Goal: Transaction & Acquisition: Purchase product/service

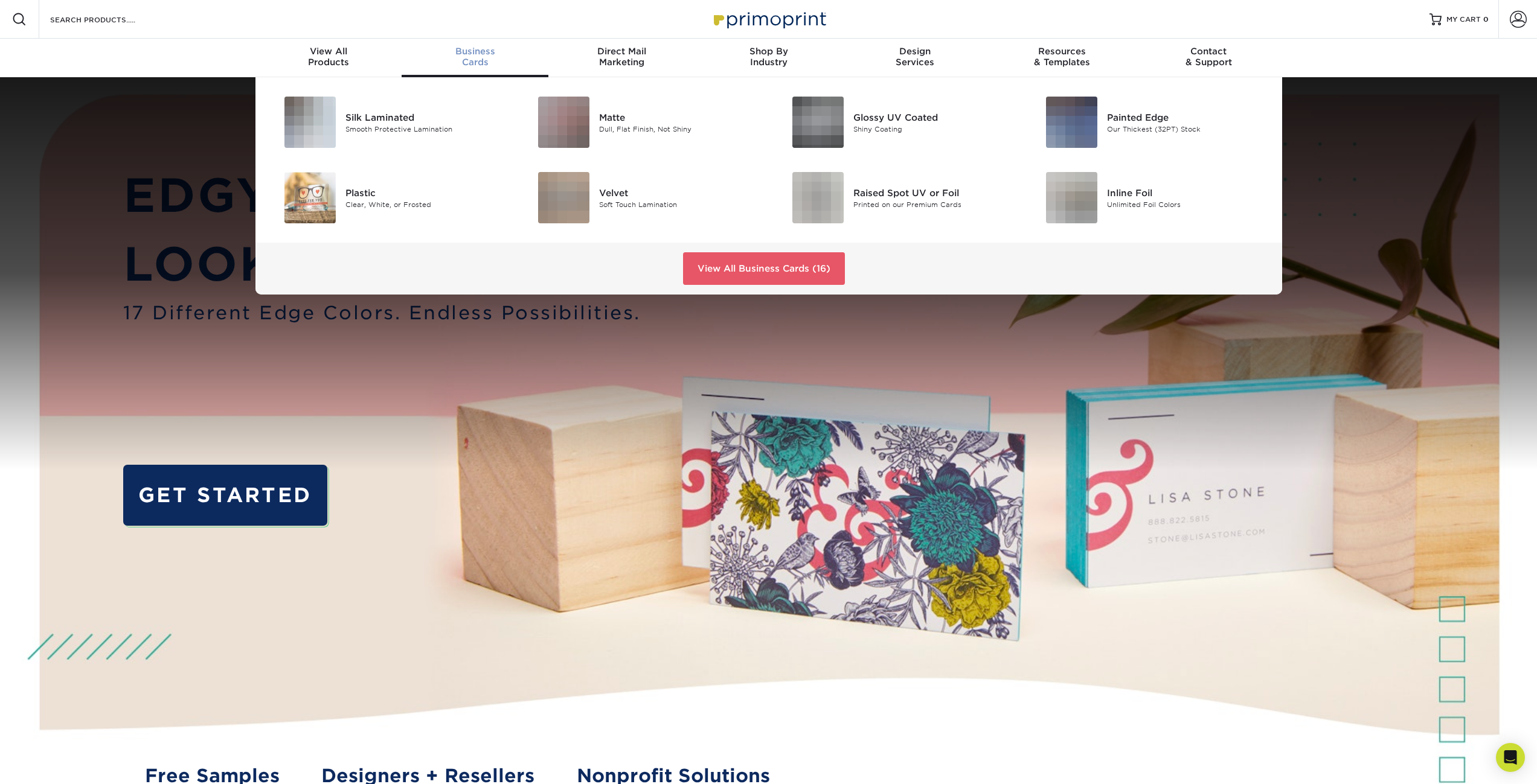
click at [487, 58] on div "Business Cards" at bounding box center [474, 57] width 147 height 22
click at [390, 204] on div "Clear, White, or Frosted" at bounding box center [425, 204] width 160 height 10
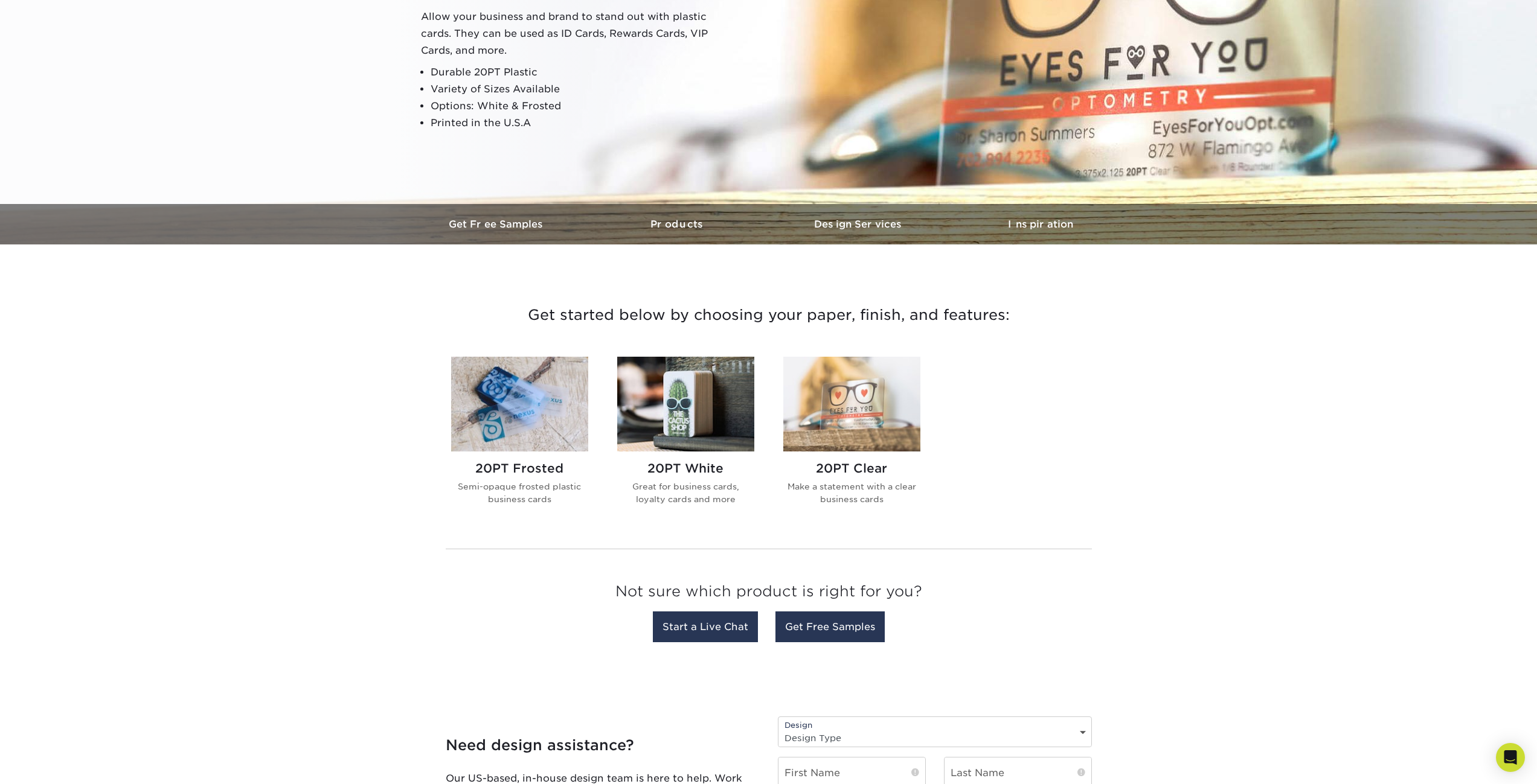
scroll to position [263, 0]
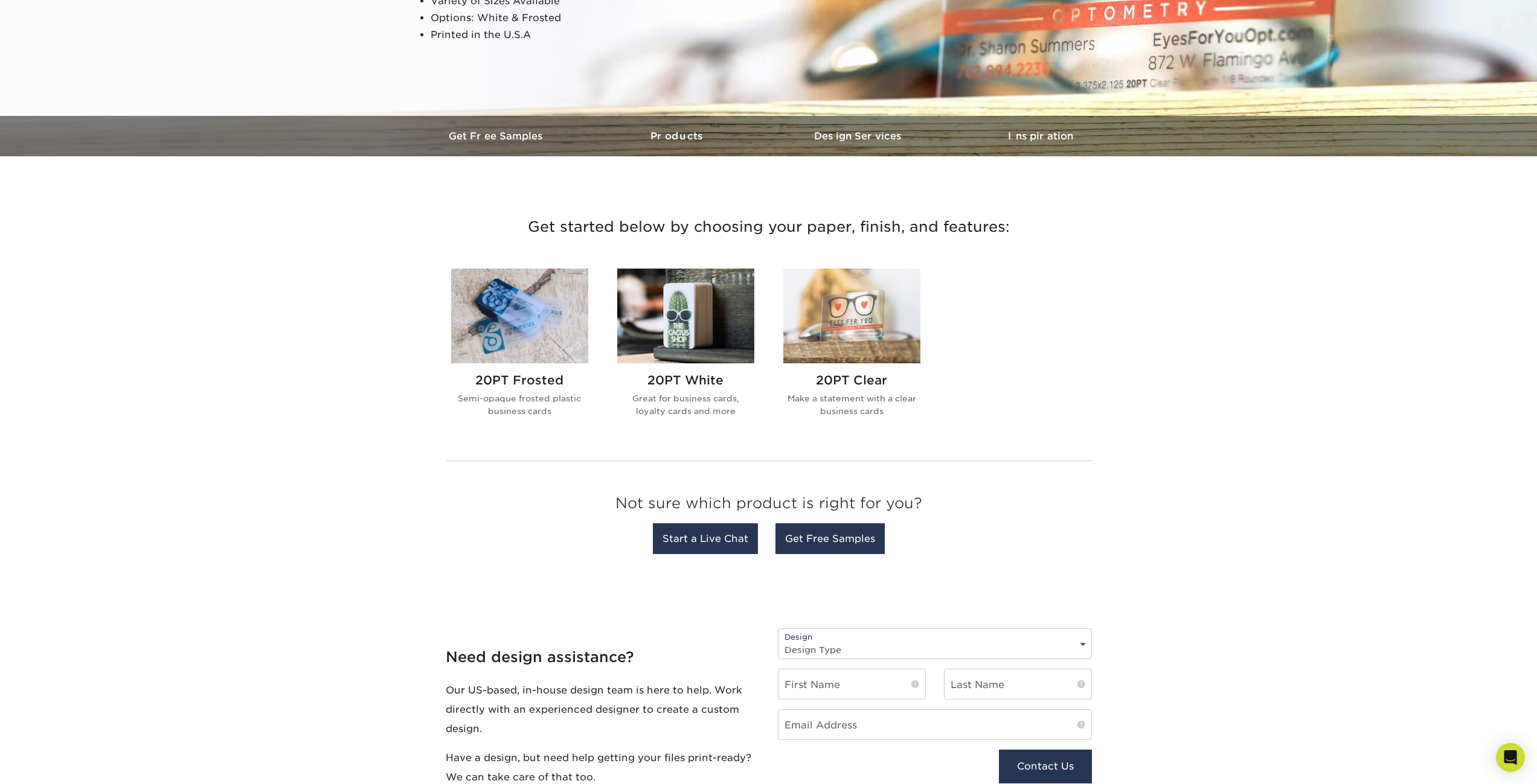
click at [690, 327] on img at bounding box center [686, 316] width 137 height 95
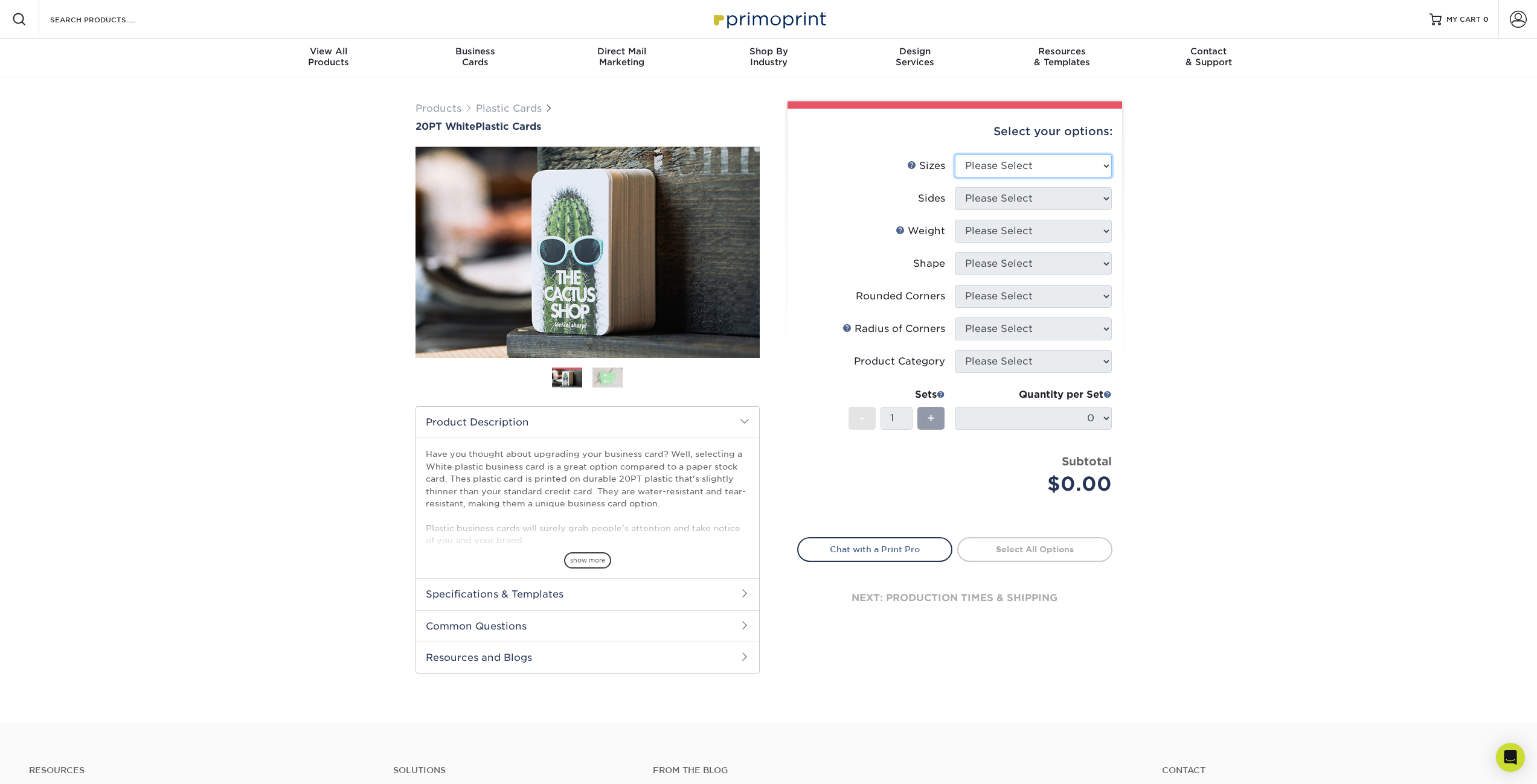
click at [1076, 166] on select "Please Select 2" x 3.5" 2" x 8" 2.12" x 3.375" 2.5" x 2.5" 4.25" x 6"" at bounding box center [1033, 166] width 157 height 23
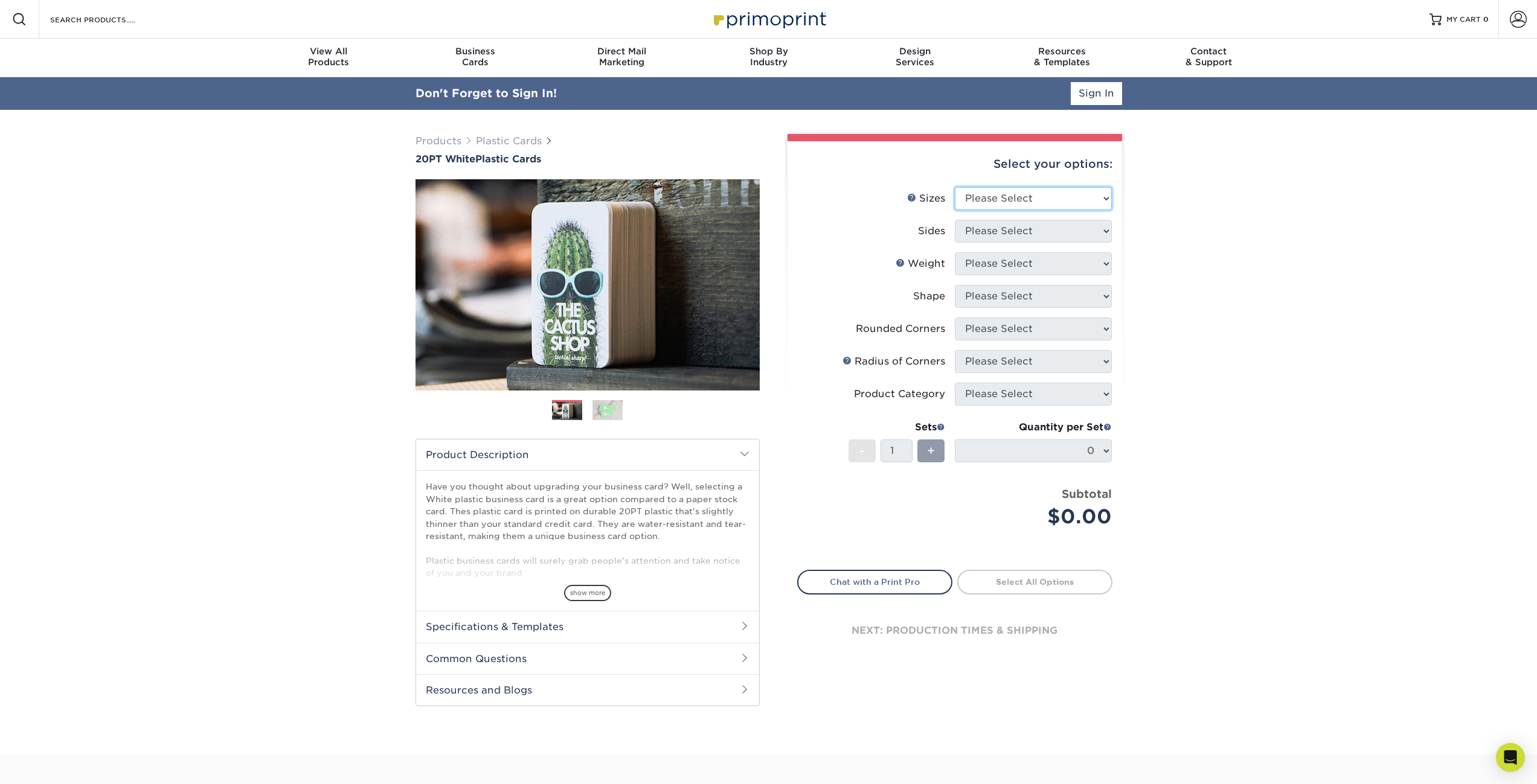
select select "2.00x3.50"
click at [955, 187] on select "Please Select 2" x 3.5" 2" x 8" 2.12" x 3.375" 2.5" x 2.5" 4.25" x 6"" at bounding box center [1033, 198] width 157 height 23
click at [1048, 232] on select "Please Select Print Both Sides Print Front Only" at bounding box center [1033, 231] width 157 height 23
select select "13abbda7-1d64-4f25-8bb2-c179b224825d"
click at [955, 220] on select "Please Select Print Both Sides Print Front Only" at bounding box center [1033, 231] width 157 height 23
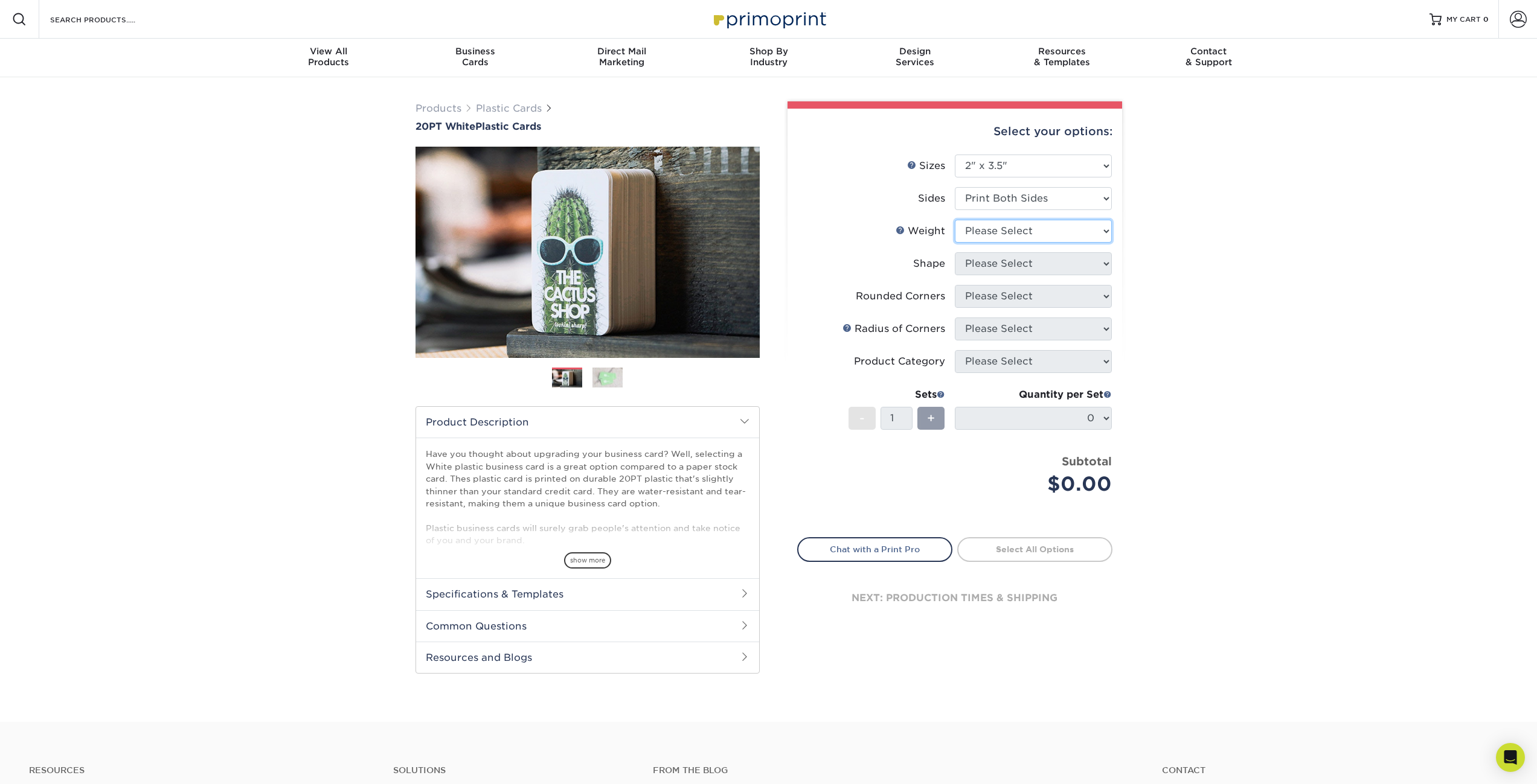
click at [1007, 239] on select "Please Select 20PT White Plastic" at bounding box center [1033, 231] width 157 height 23
select select "20PT White Plastic"
click at [955, 220] on select "Please Select 20PT White Plastic" at bounding box center [1033, 231] width 157 height 23
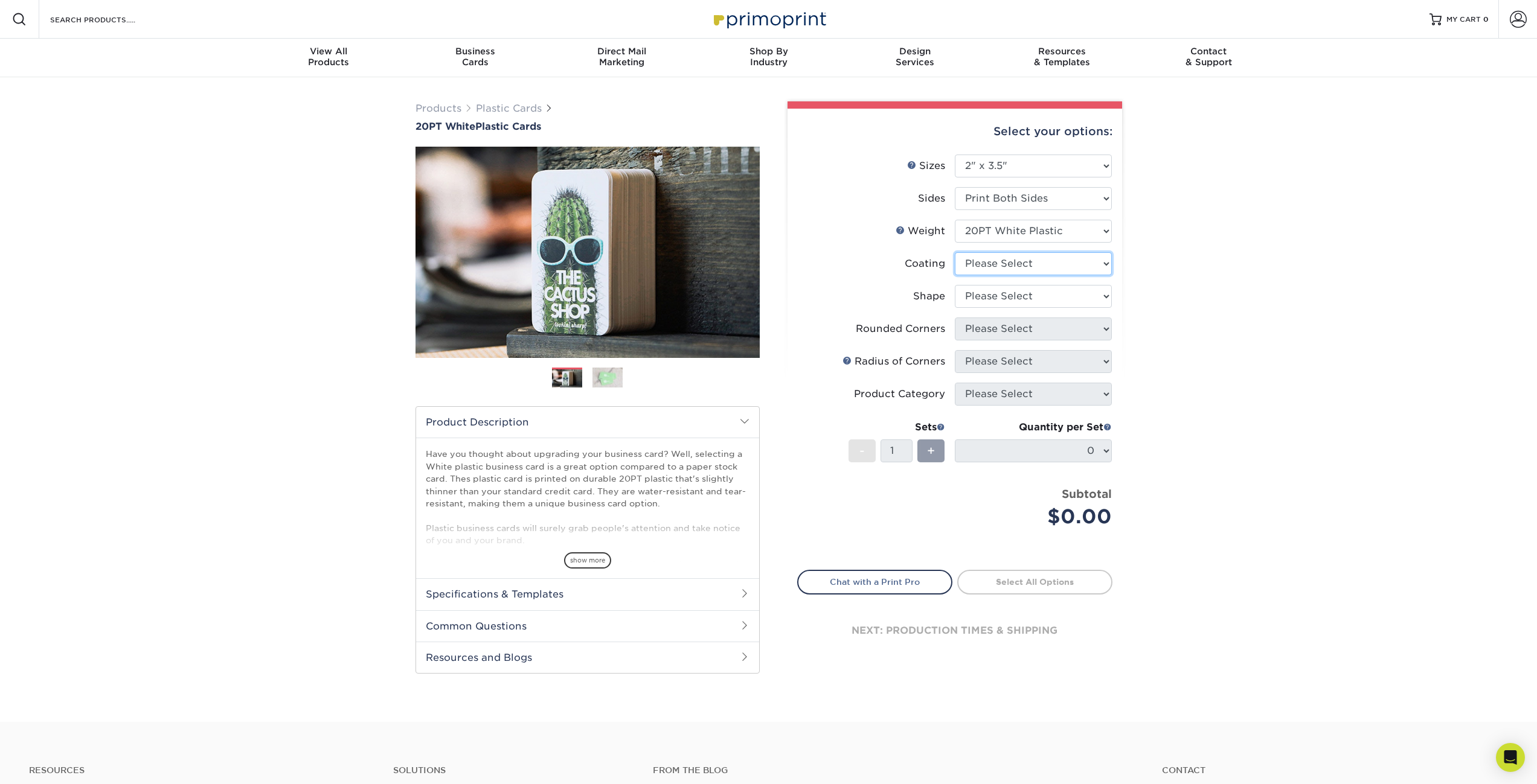
click at [1013, 262] on select at bounding box center [1033, 264] width 157 height 23
select select "3e7618de-abca-4bda-9f97-8b9129e913d8"
click at [955, 252] on select at bounding box center [1033, 264] width 157 height 23
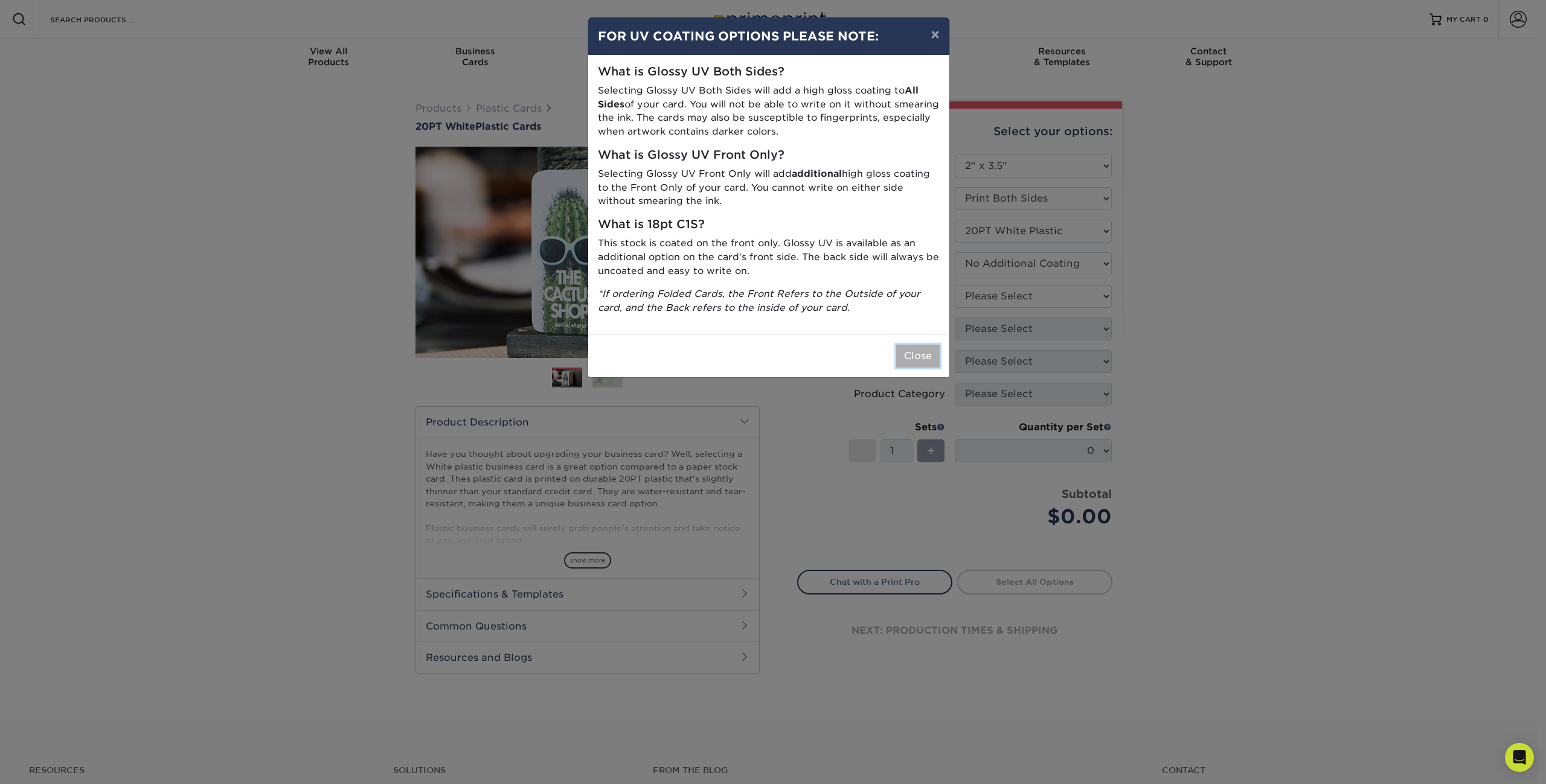
click at [927, 357] on button "Close" at bounding box center [918, 356] width 44 height 23
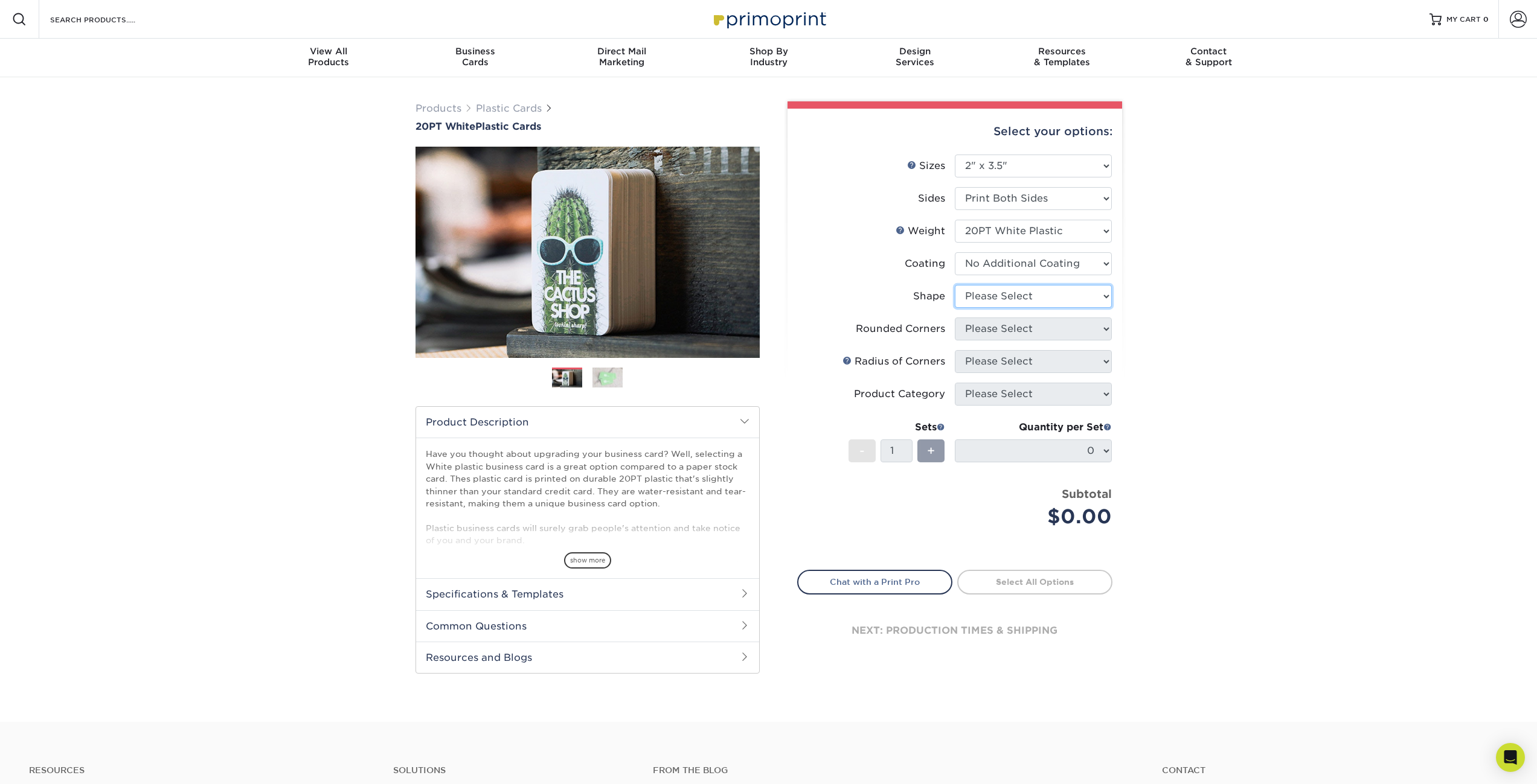
click at [1023, 294] on select "Please Select Oval Standard" at bounding box center [1033, 297] width 157 height 23
select select "standard"
click at [955, 285] on select "Please Select Oval Standard" at bounding box center [1033, 297] width 157 height 23
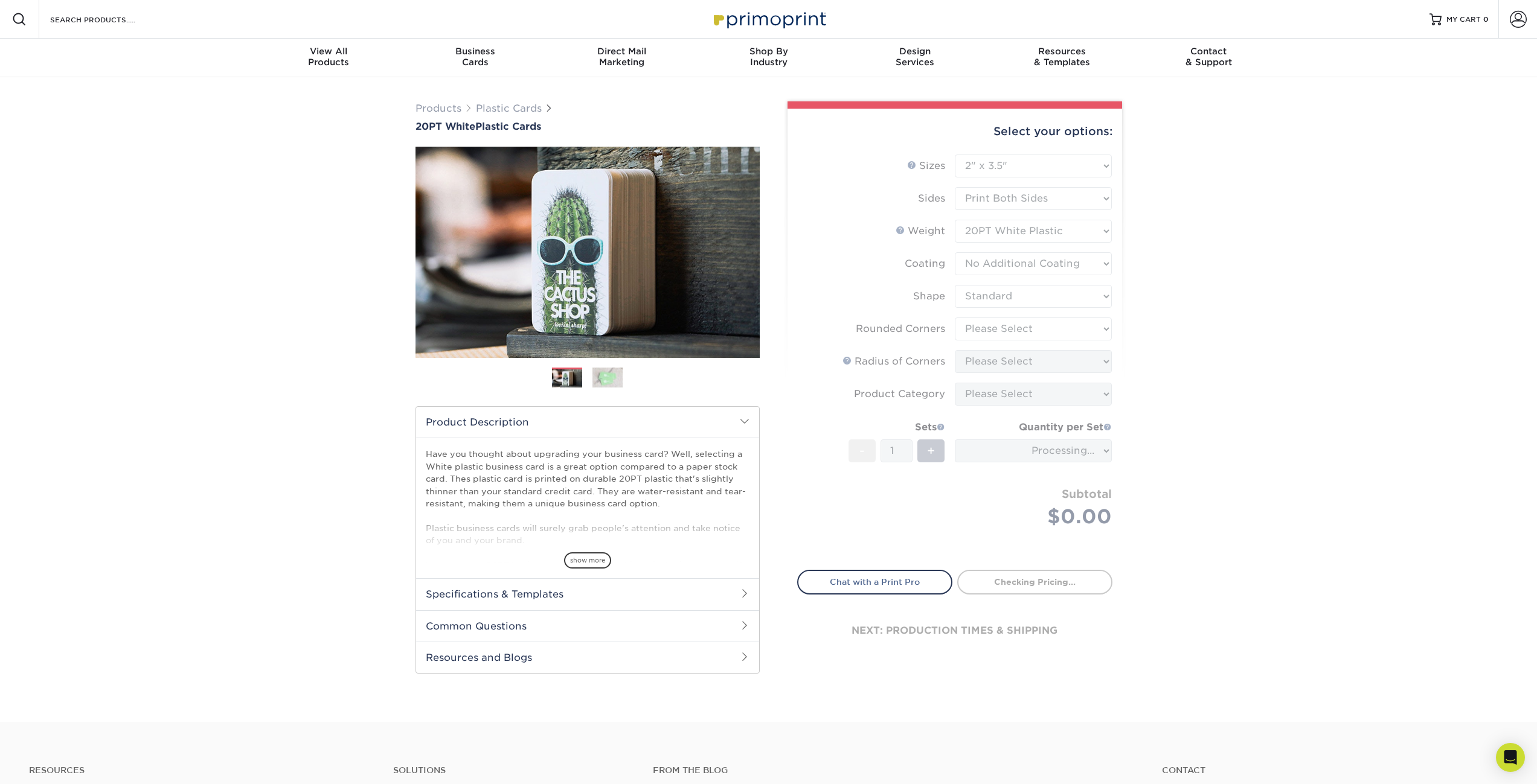
click at [1007, 335] on form "Sizes Help Sizes Please Select 2" x 3.5" 2" x 8" 2.12" x 3.375" 2.5" x 2.5" 4.2…" at bounding box center [955, 355] width 315 height 401
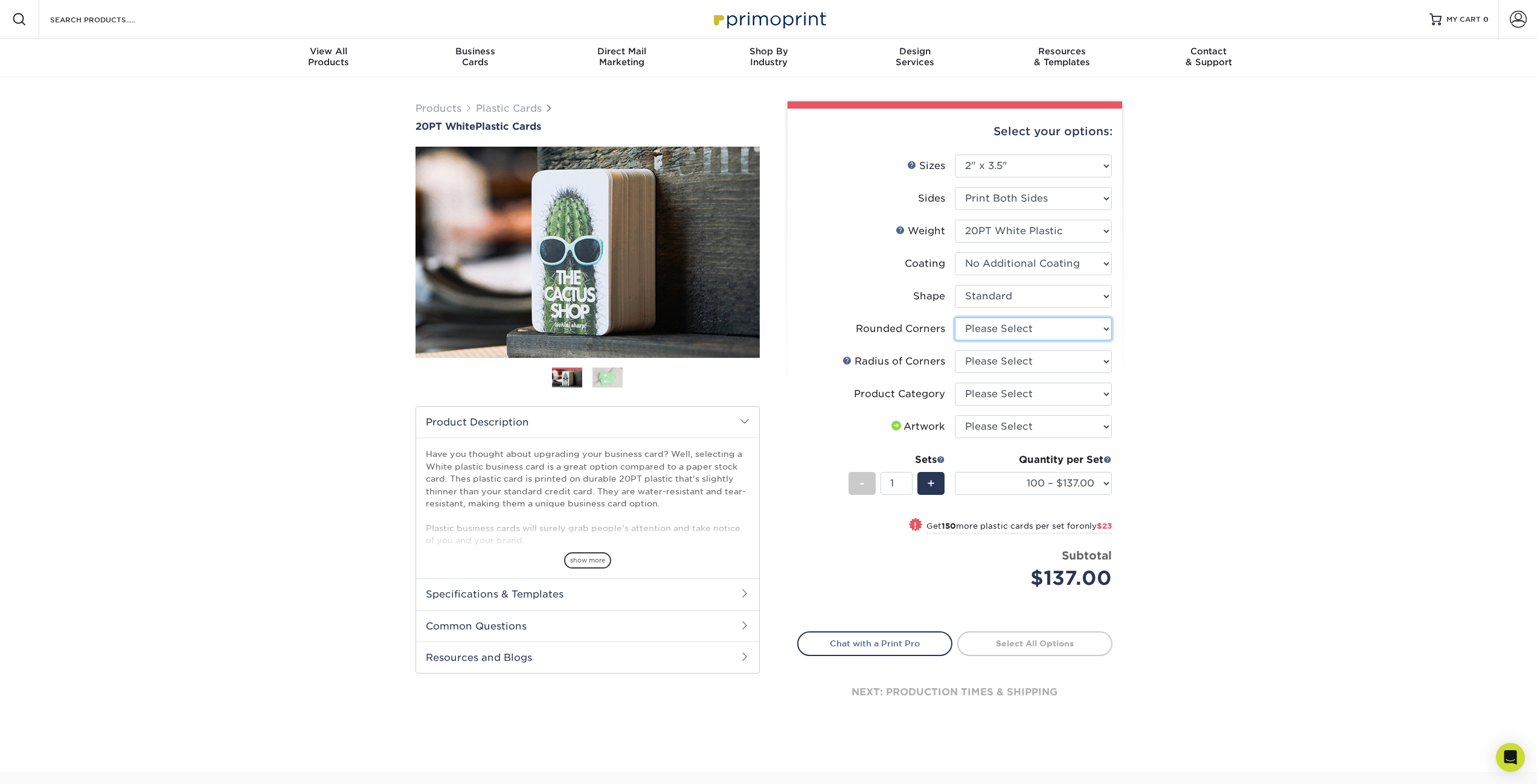
click at [1017, 327] on select "Please Select Yes - Round 4 Corners" at bounding box center [1033, 329] width 157 height 23
select select "7672df9e-0e0a-464d-8e1f-920c575e4da3"
click at [955, 317] on select "Please Select Yes - Round 4 Corners" at bounding box center [1033, 329] width 157 height 23
click at [1023, 358] on select "Please Select Rounded 1/8" Rounded 1/4"" at bounding box center [1033, 362] width 157 height 23
select select "479fbfe7-6a0c-4895-8c9a-81739b7486c9"
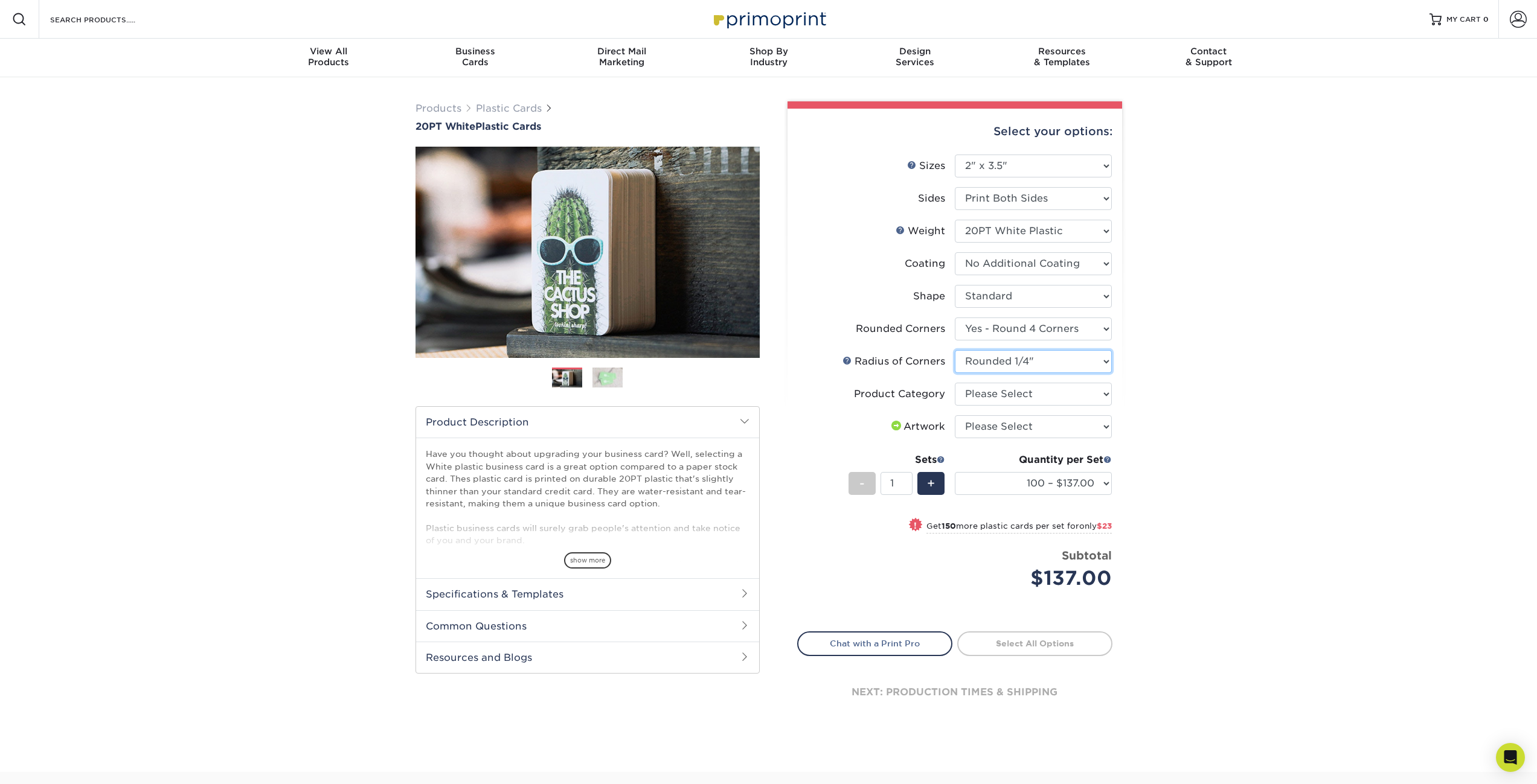
click at [955, 350] on select "Please Select Rounded 1/8" Rounded 1/4"" at bounding box center [1033, 362] width 157 height 23
click at [1034, 394] on select "Please Select Business Cards" at bounding box center [1033, 394] width 157 height 23
select select "3b5148f1-0588-4f88-a218-97bcfdce65c1"
click at [955, 383] on select "Please Select Business Cards" at bounding box center [1033, 394] width 157 height 23
click at [1033, 425] on select "Please Select I will upload files I need a design - $100" at bounding box center [1033, 427] width 157 height 23
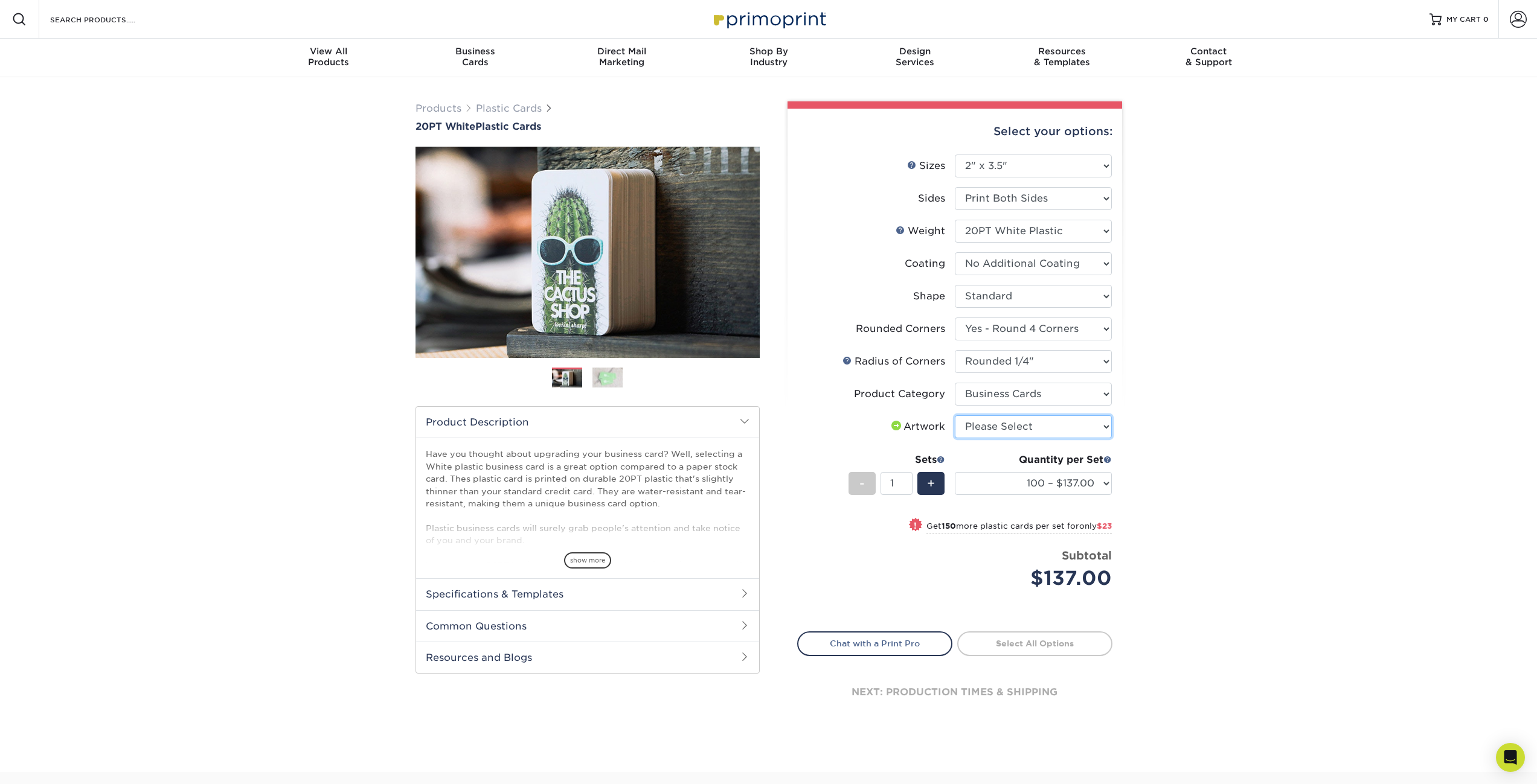
select select "upload"
click at [955, 415] on select "Please Select I will upload files I need a design - $100" at bounding box center [1033, 427] width 157 height 23
click at [1034, 494] on div "Quantity per Set 100 – $137.00 250 – $160.00 500 – $195.00 1000 – $226.00 2500 …" at bounding box center [1033, 480] width 157 height 56
click at [1036, 491] on select "100 – $137.00 250 – $160.00 500 – $195.00 1000 – $226.00 2500 – $540.00 5000 – …" at bounding box center [1033, 483] width 157 height 23
drag, startPoint x: 1035, startPoint y: 639, endPoint x: 1045, endPoint y: 640, distance: 10.0
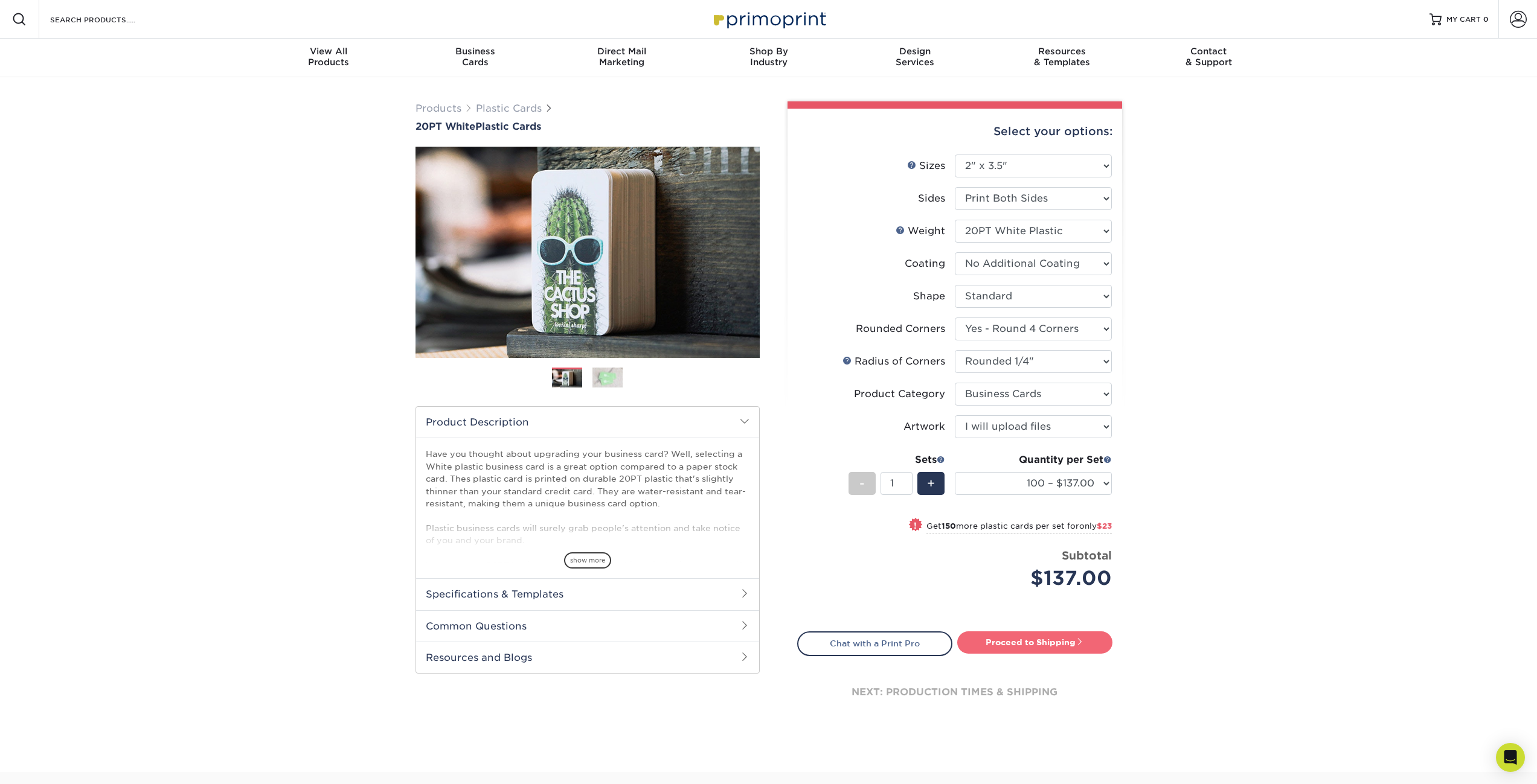
click at [1035, 639] on link "Proceed to Shipping" at bounding box center [1035, 643] width 155 height 22
type input "Set 1"
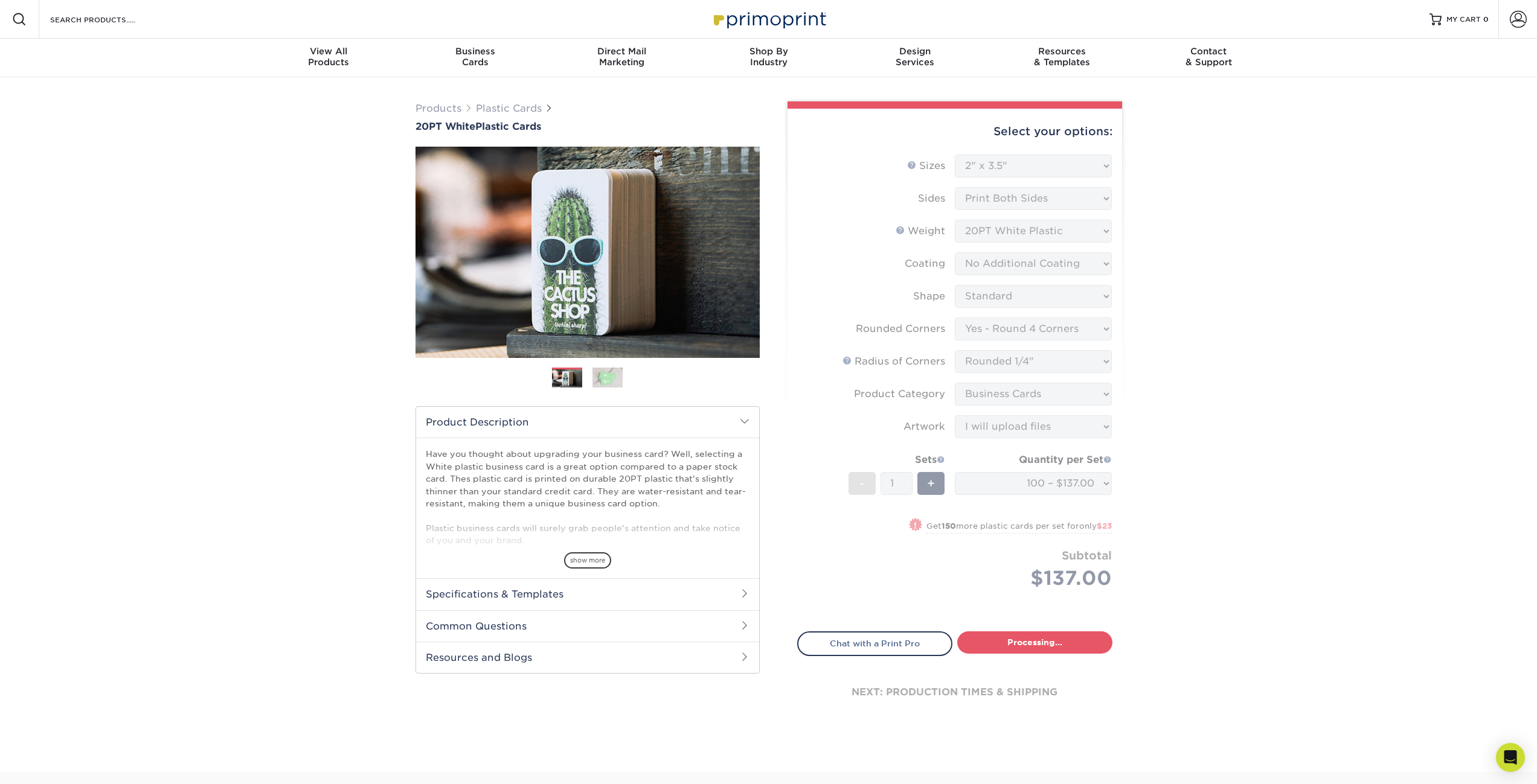
select select "f2b620cf-20ce-43f8-8f8b-9fe4bf232692"
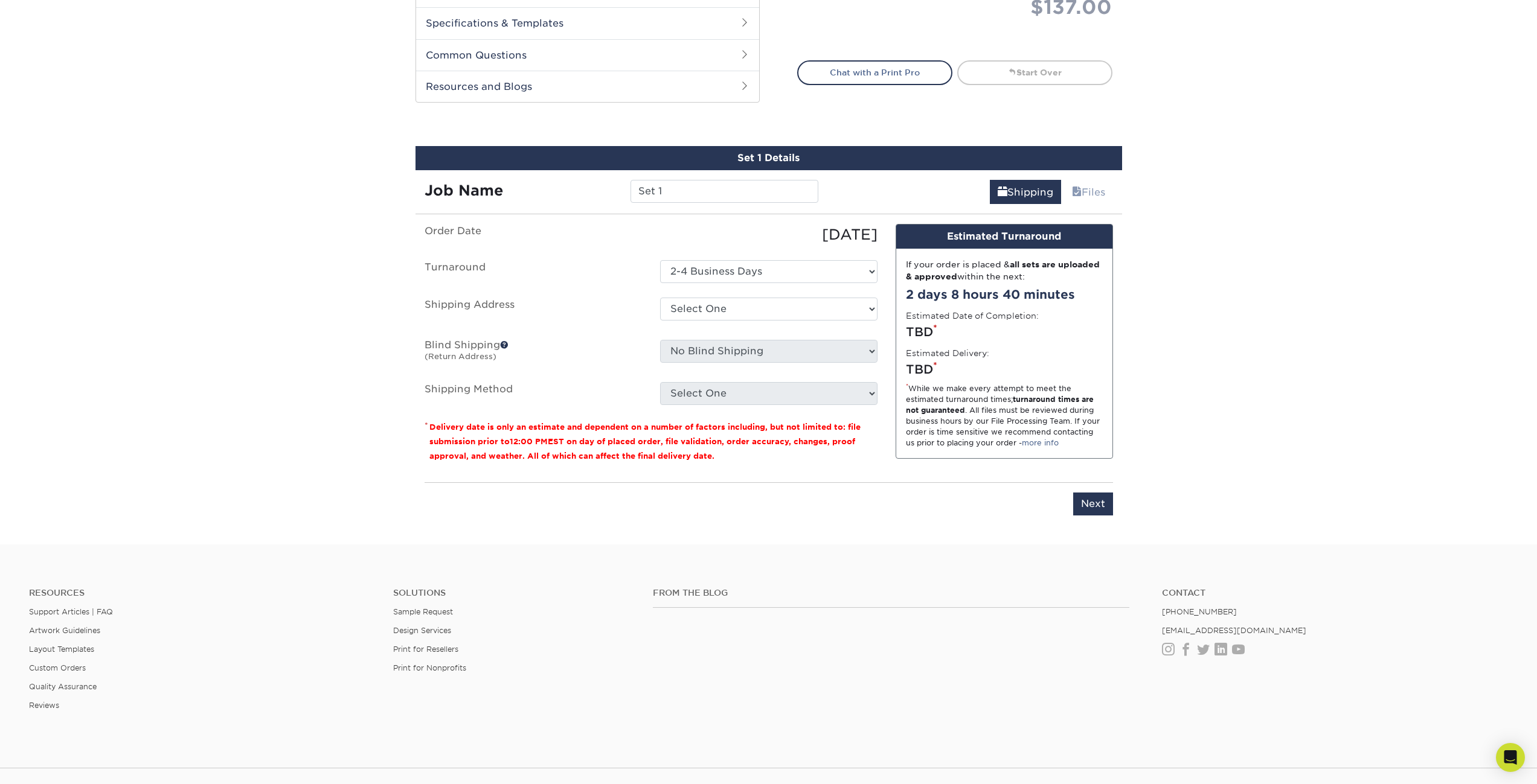
scroll to position [665, 0]
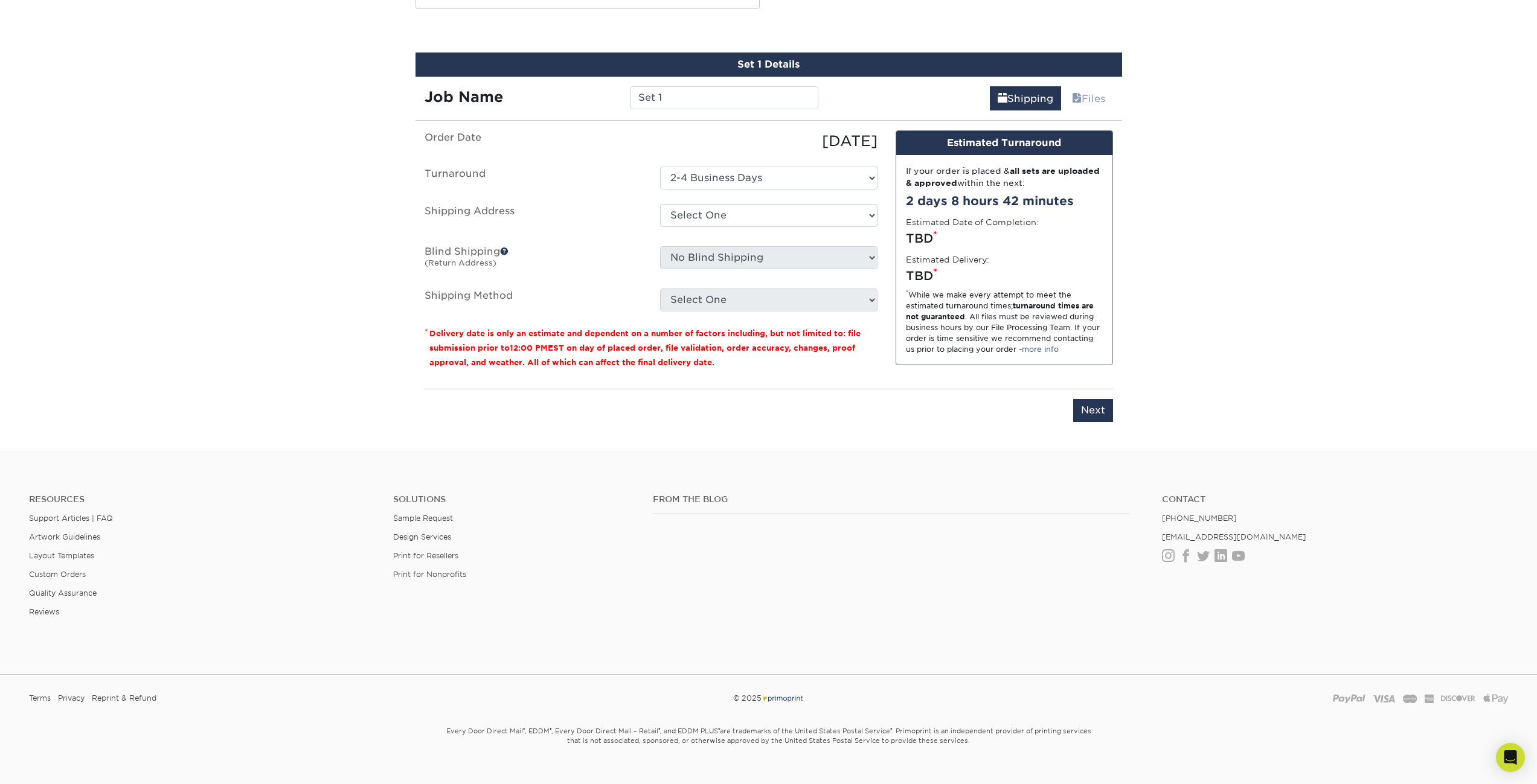
click at [767, 203] on ul "Order Date 09/06/2025 Turnaround Select One 2-4 Business Days Shipping Address …" at bounding box center [650, 221] width 453 height 181
click at [768, 227] on select "Select One + Add New Address - Login" at bounding box center [768, 215] width 218 height 23
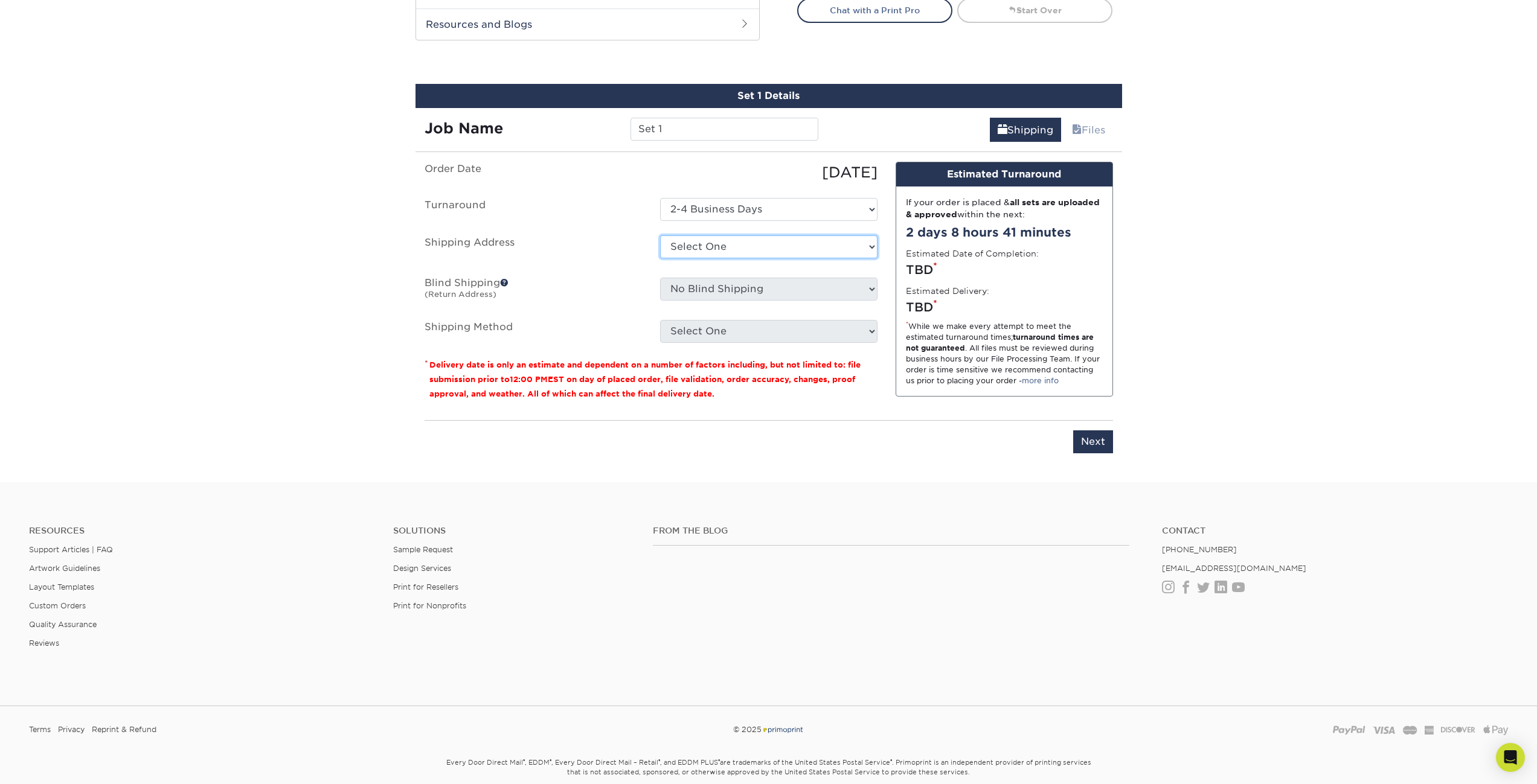
scroll to position [0, 0]
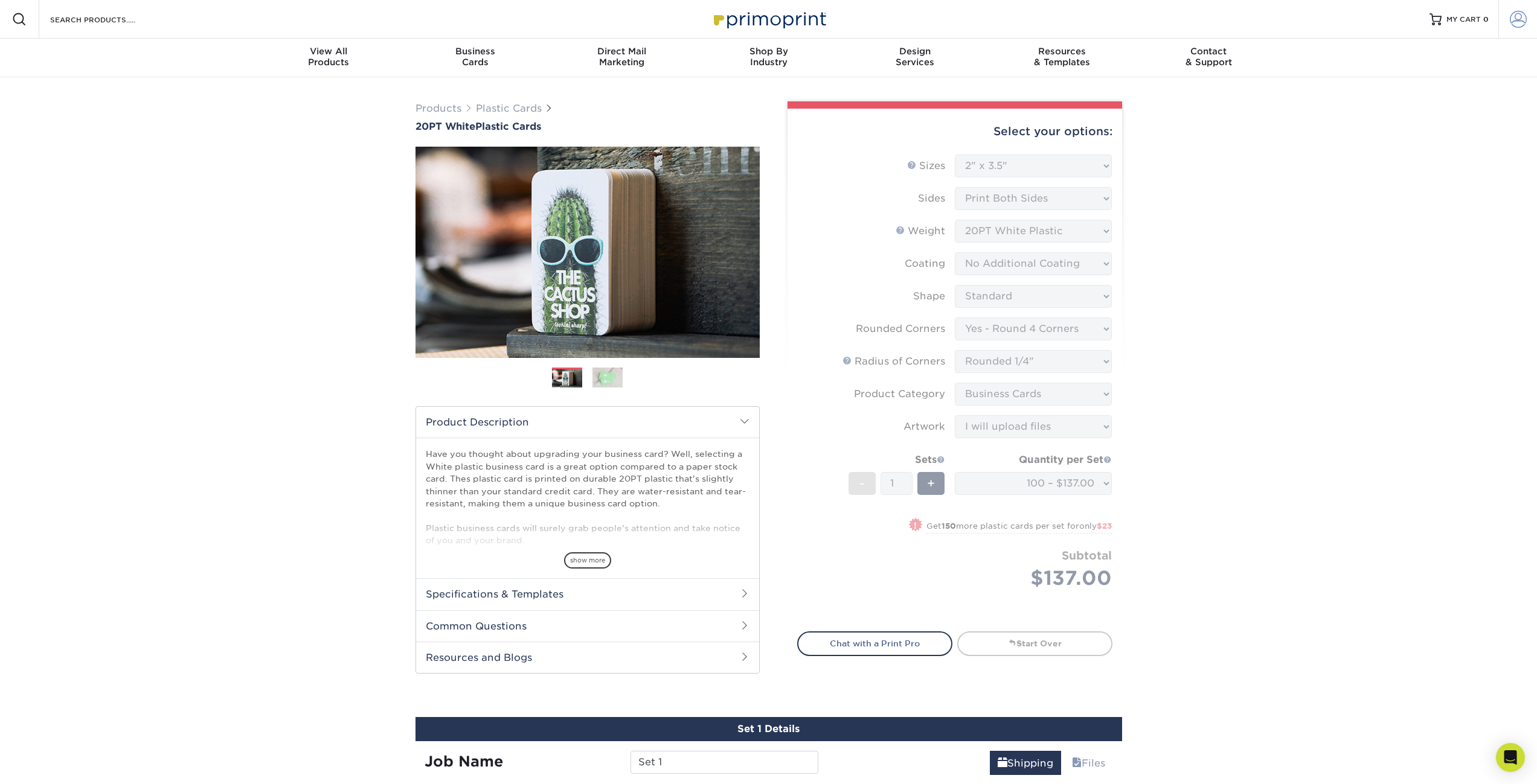
click at [1527, 17] on link "Account" at bounding box center [1518, 19] width 38 height 38
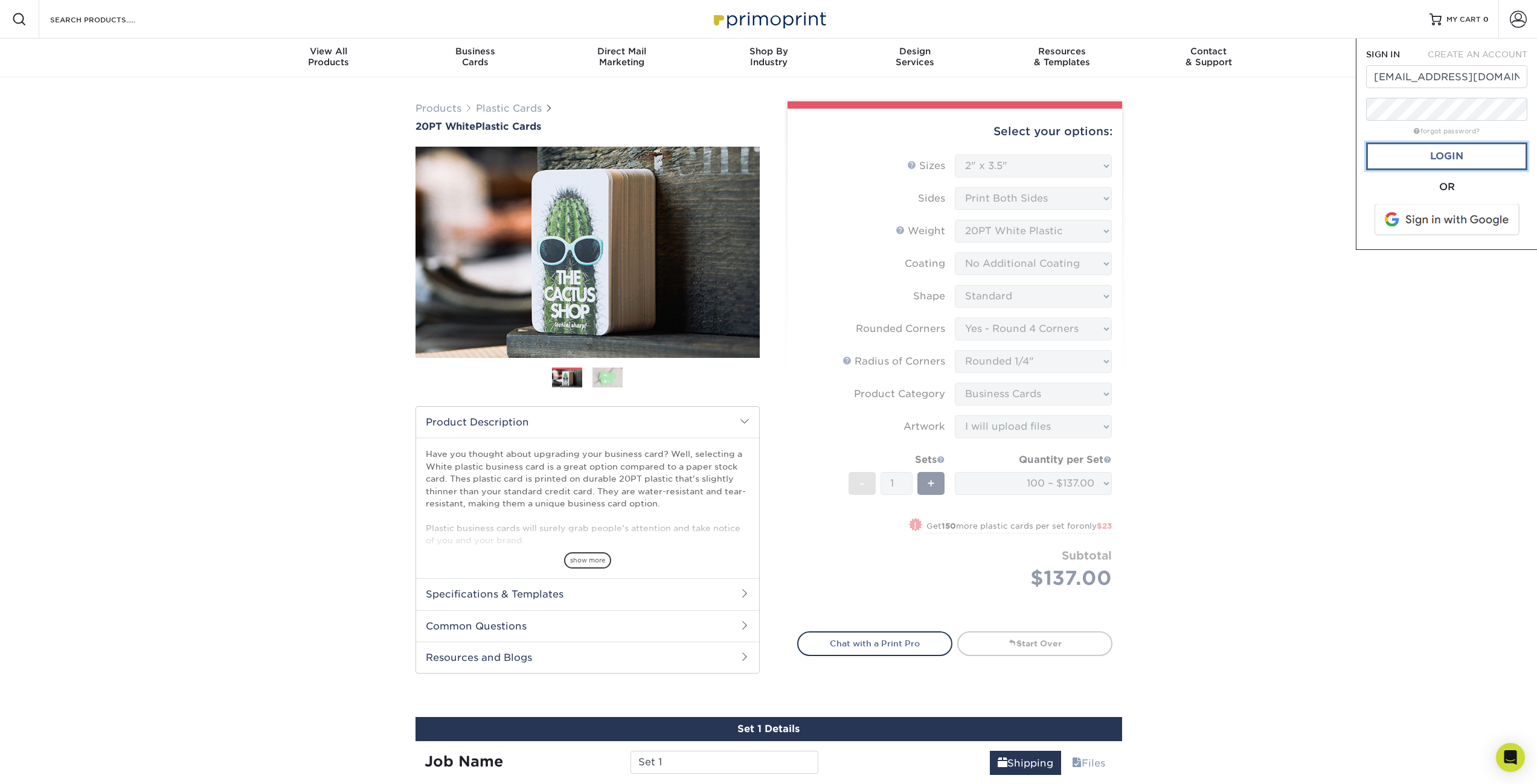
click at [1459, 161] on link "Login" at bounding box center [1447, 156] width 161 height 28
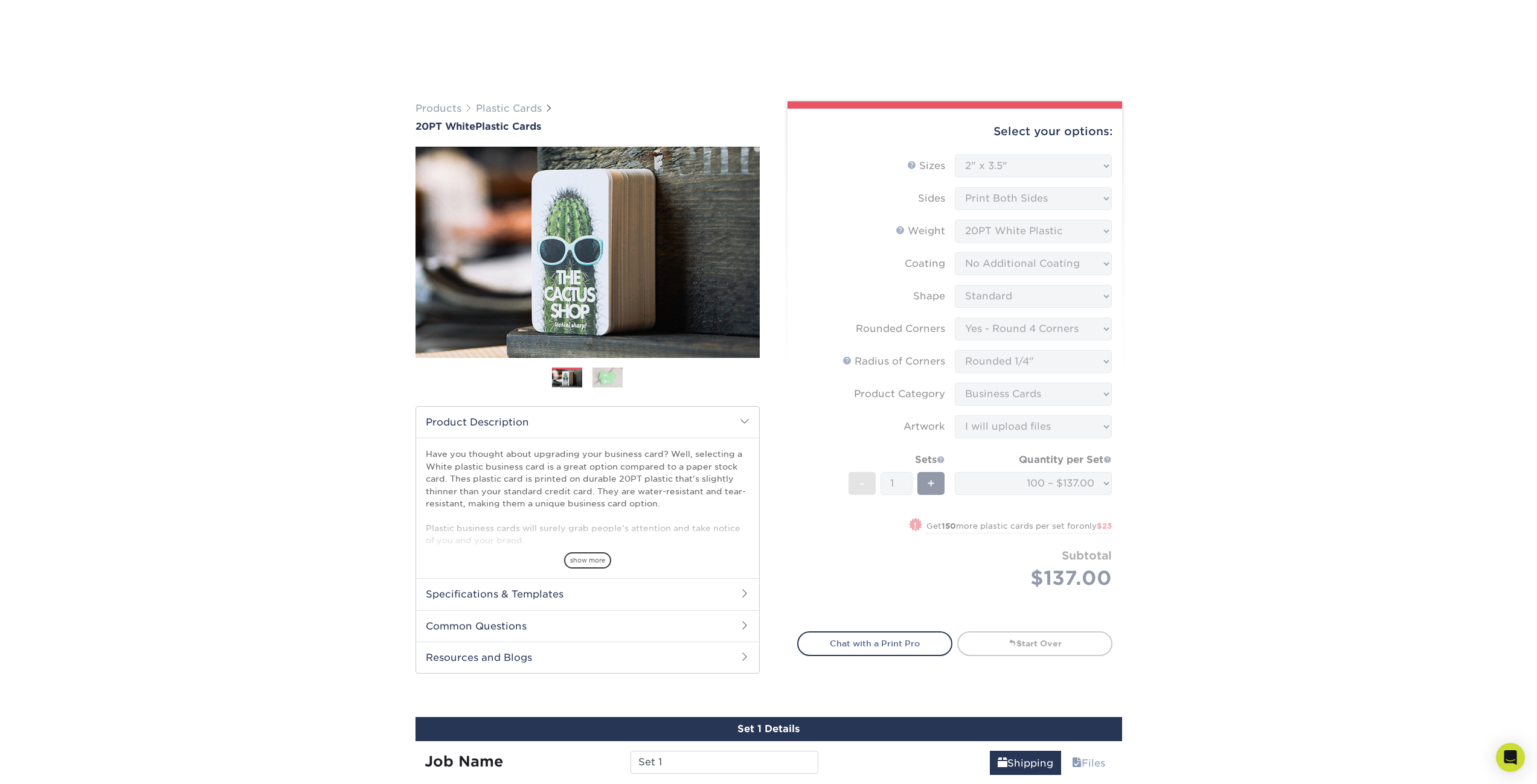
scroll to position [540, 0]
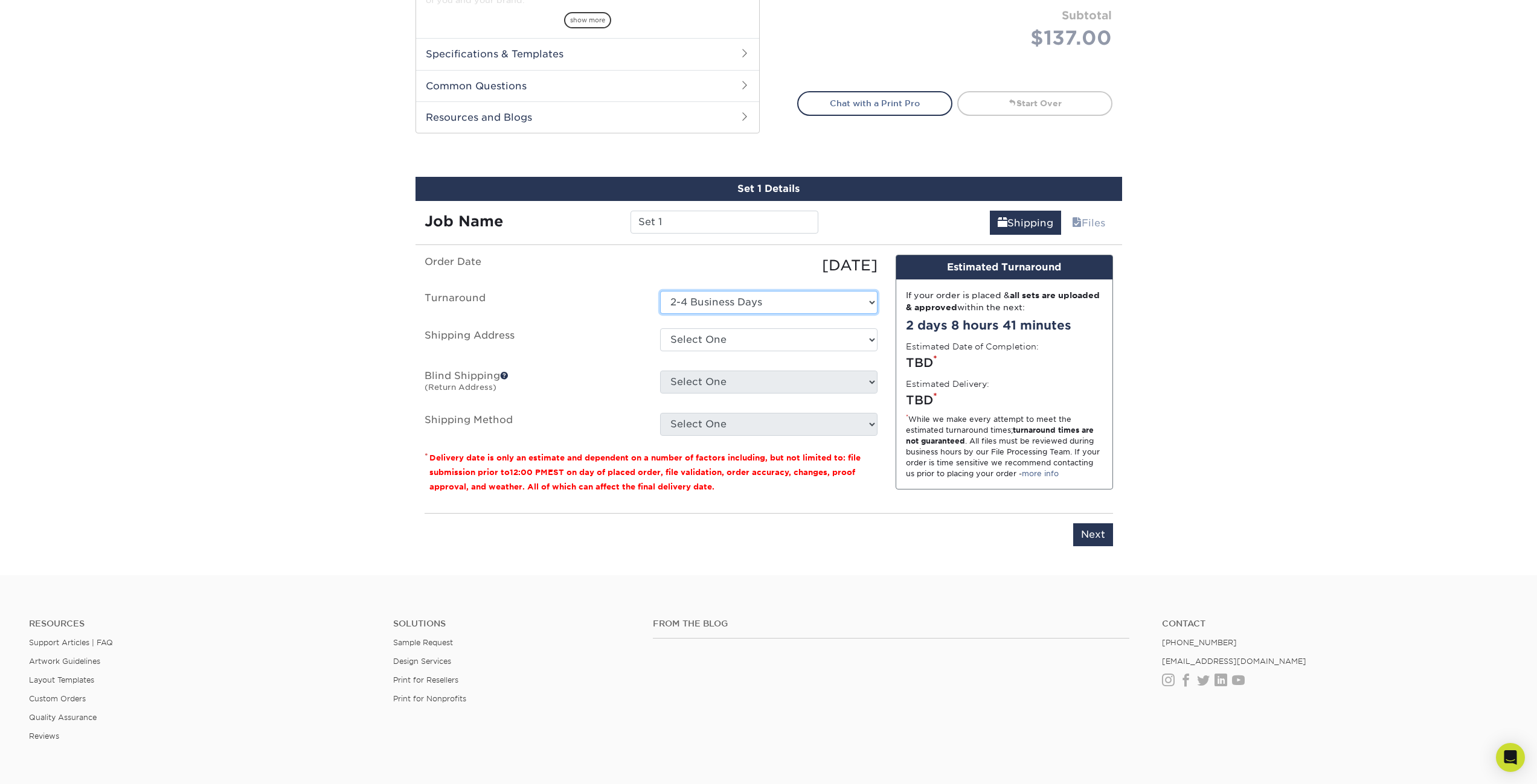
click at [756, 292] on select "Select One 2-4 Business Days" at bounding box center [768, 303] width 218 height 23
click at [743, 342] on select "Select One 45-468 KAMEHAMEHA HWY, KANEOHE, HI 2113 KALAKAUA AVE, HONOLULU, HI 1…" at bounding box center [768, 340] width 218 height 23
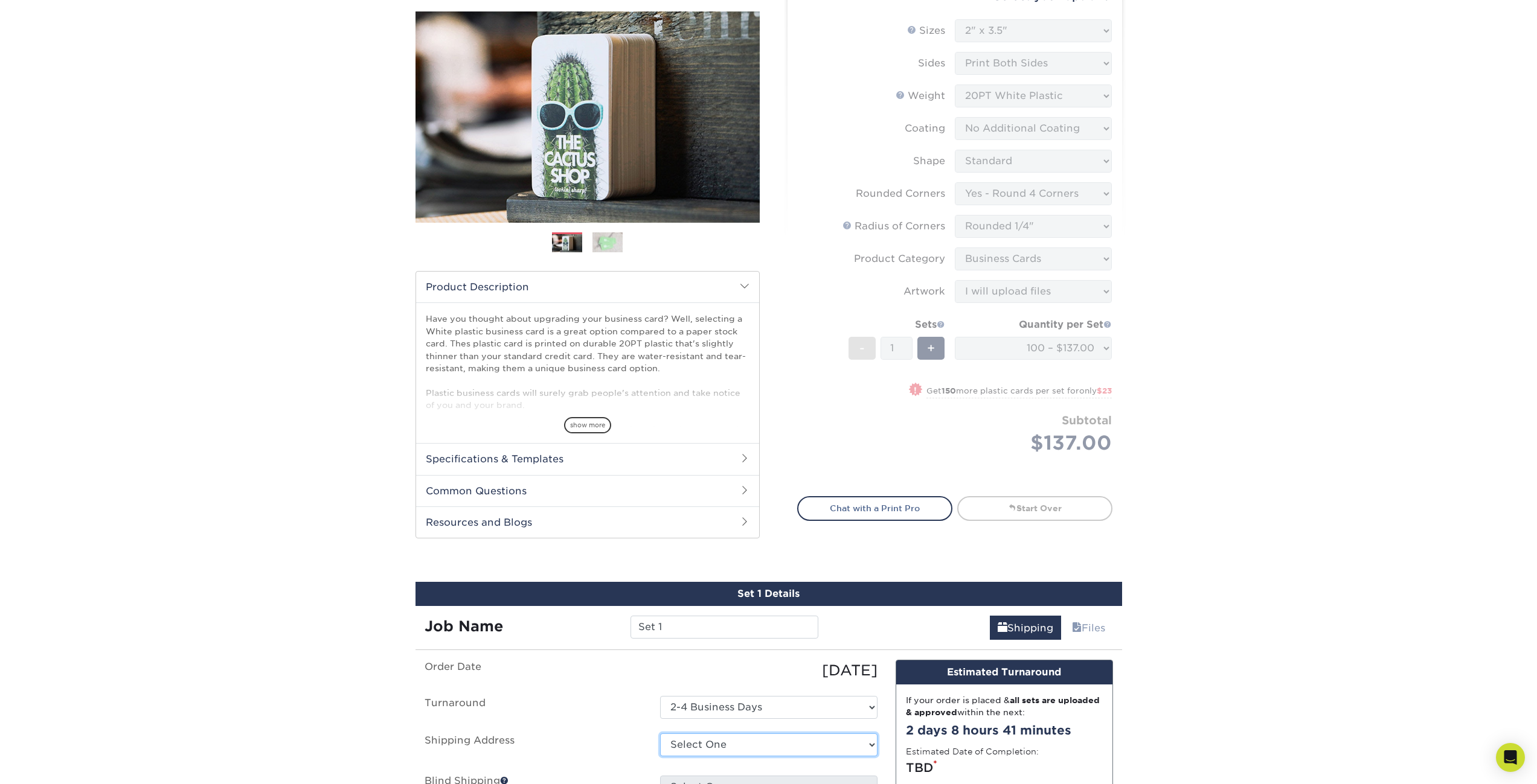
scroll to position [0, 0]
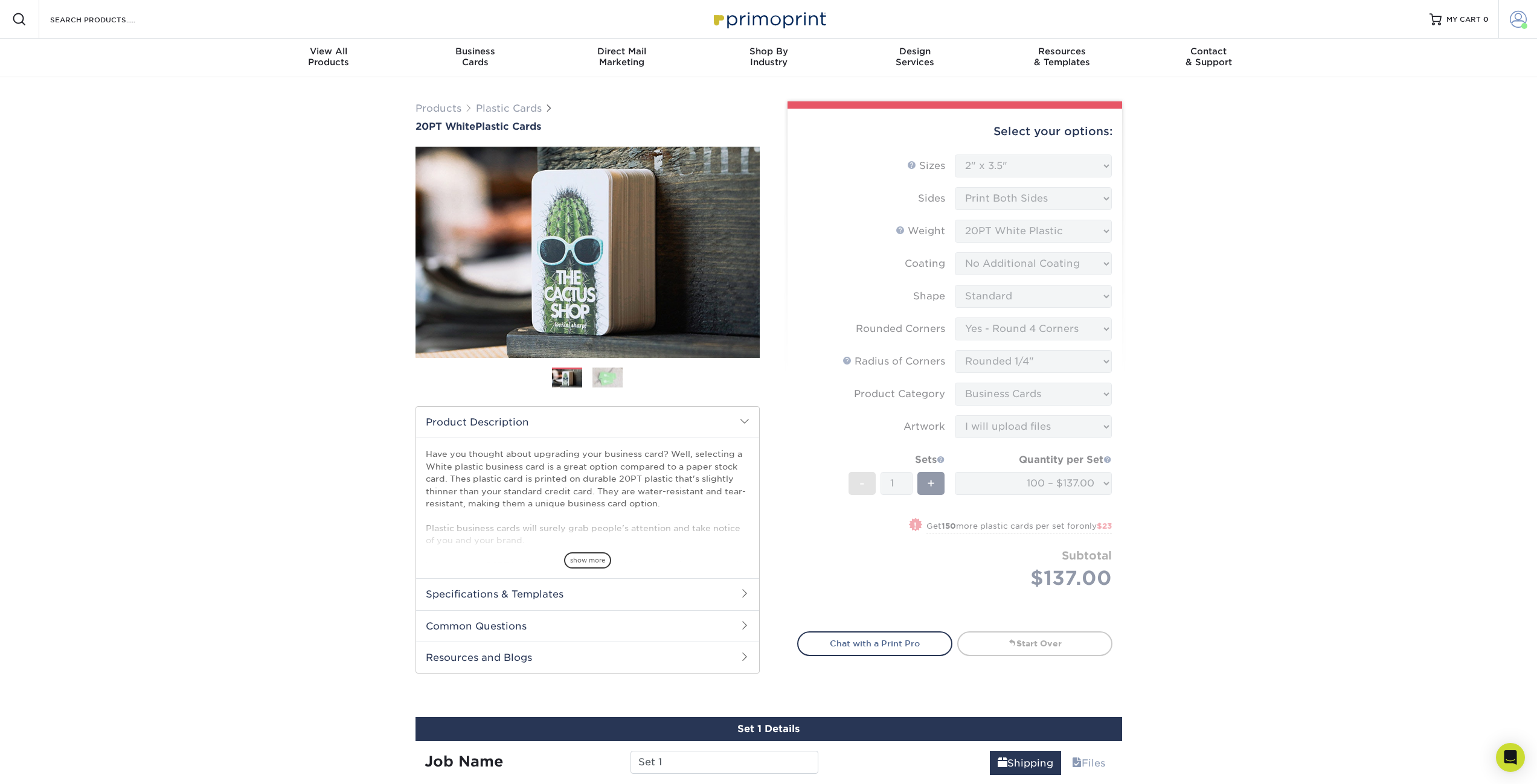
click at [1521, 25] on span at bounding box center [1524, 26] width 6 height 6
click at [1269, 230] on div "Products Plastic Cards 20PT White Plastic Cards Previous Next and" at bounding box center [768, 596] width 1537 height 1038
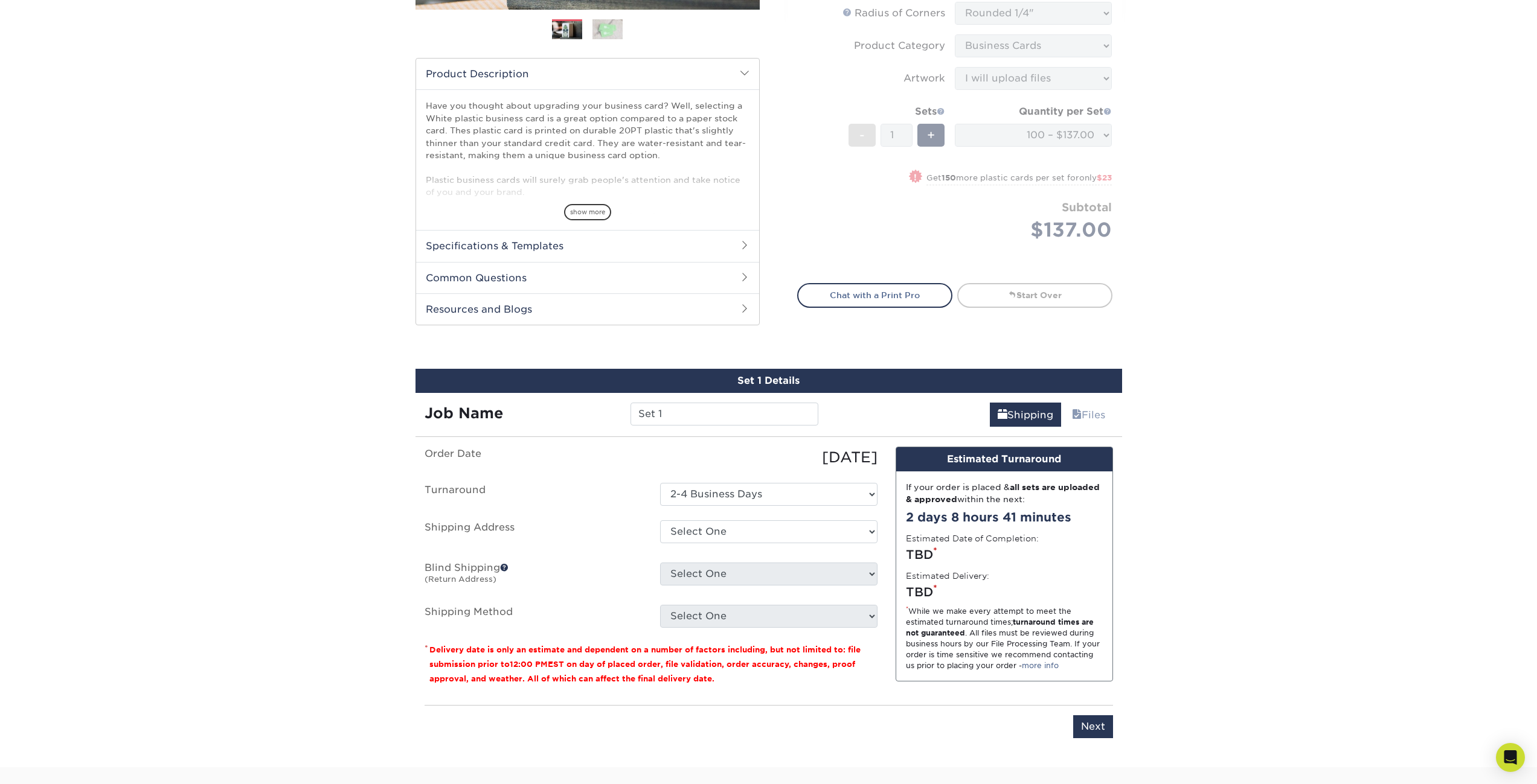
scroll to position [560, 0]
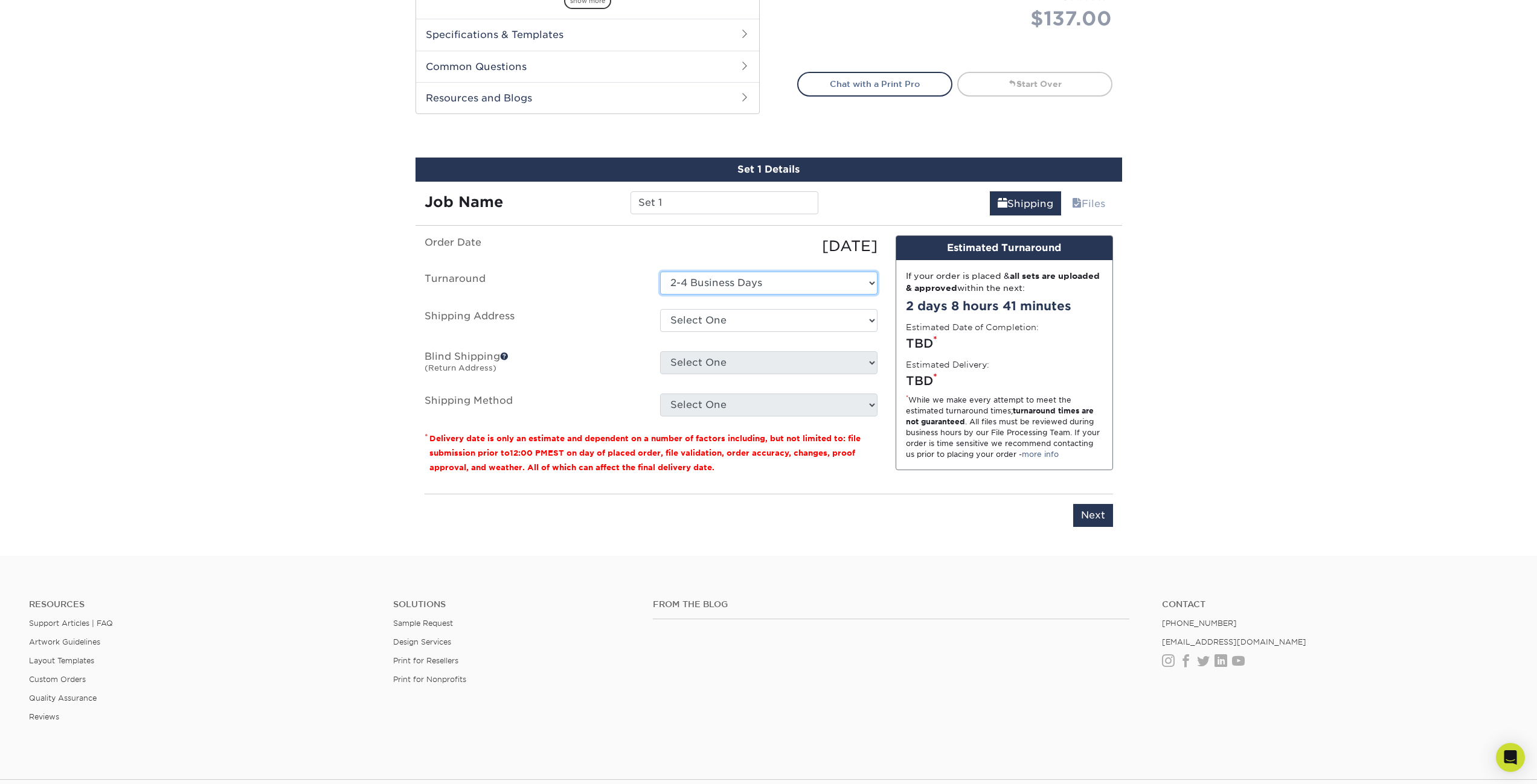
click at [739, 284] on select "Select One 2-4 Business Days" at bounding box center [768, 283] width 218 height 23
click at [660, 271] on select "Select One 2-4 Business Days" at bounding box center [768, 283] width 218 height 23
click at [727, 317] on select "Select One 45-468 KAMEHAMEHA HWY, KANEOHE, HI 2113 KALAKAUA AVE, HONOLULU, HI 1…" at bounding box center [768, 321] width 218 height 23
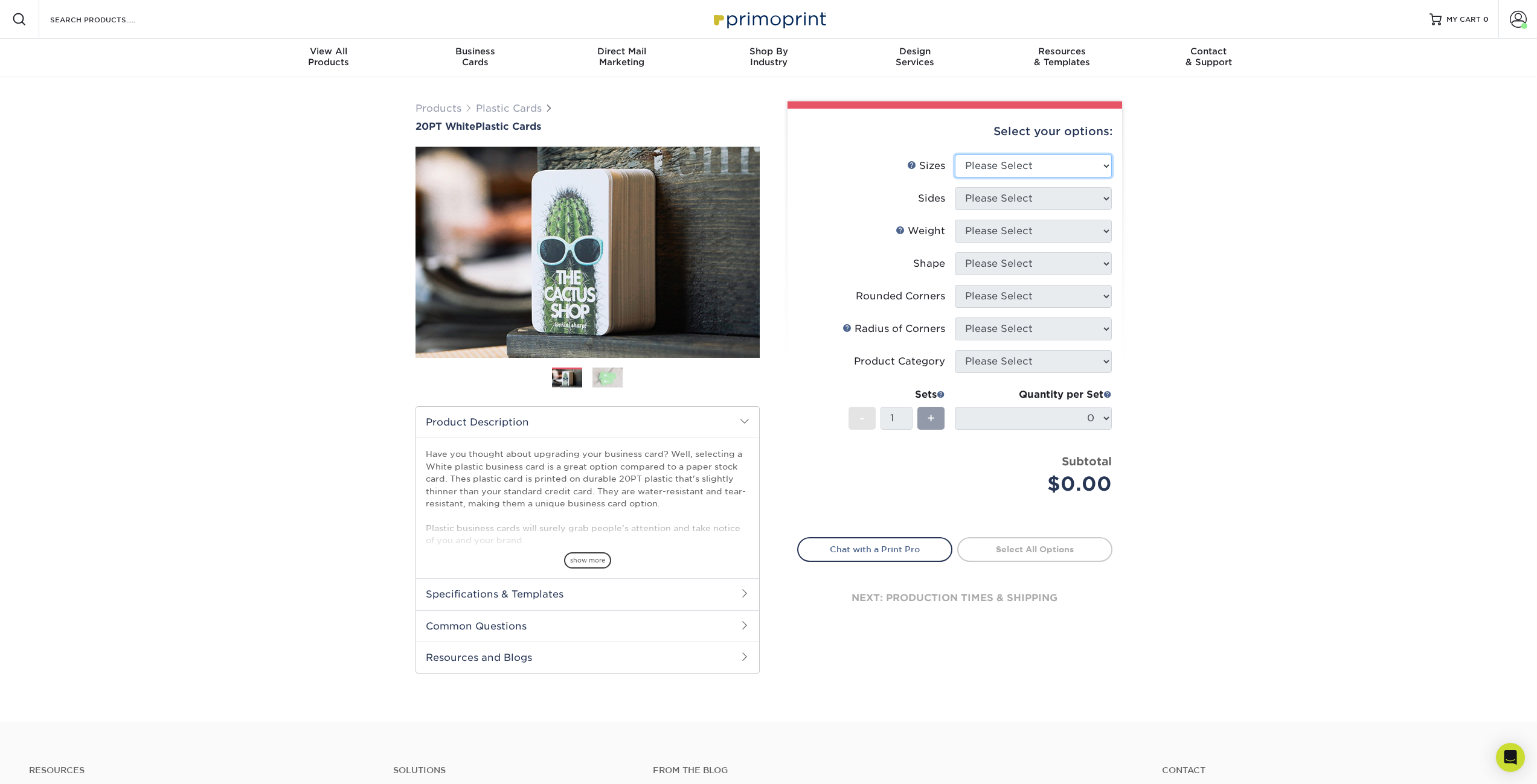
click at [1047, 164] on select "Please Select 2" x 3.5" 2" x 8" 2.12" x 3.375" 2.5" x 2.5" 4.25" x 6"" at bounding box center [1033, 166] width 157 height 23
select select "2.00x3.50"
click at [955, 154] on select "Please Select 2" x 3.5" 2" x 8" 2.12" x 3.375" 2.5" x 2.5" 4.25" x 6"" at bounding box center [1033, 166] width 157 height 23
click at [1051, 198] on select "Please Select Print Both Sides Print Front Only" at bounding box center [1033, 198] width 157 height 23
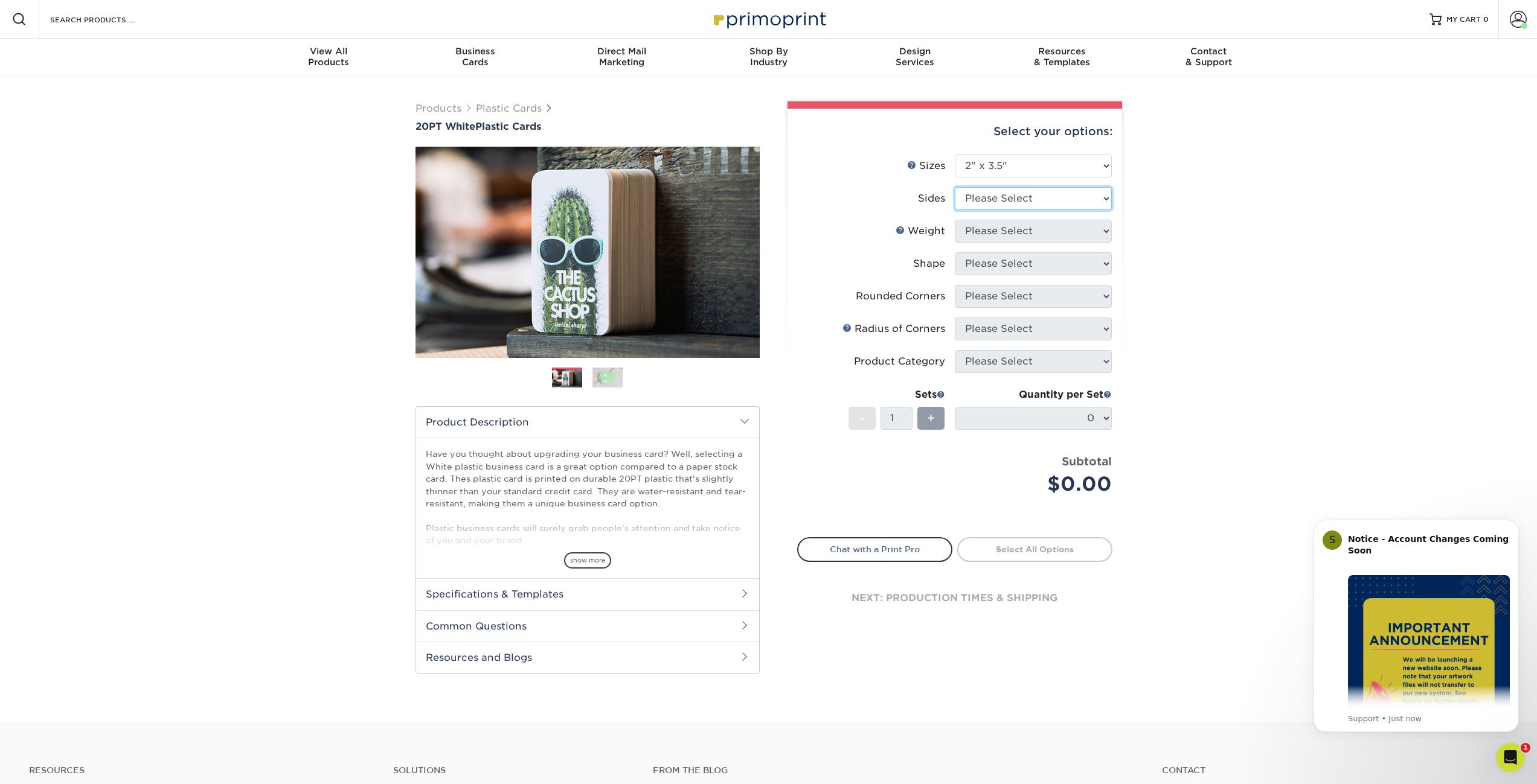
select select "13abbda7-1d64-4f25-8bb2-c179b224825d"
click at [955, 187] on select "Please Select Print Both Sides Print Front Only" at bounding box center [1033, 198] width 157 height 23
click at [1072, 232] on select "Please Select 20PT White Plastic" at bounding box center [1033, 231] width 157 height 23
select select "20PT White Plastic"
click at [955, 220] on select "Please Select 20PT White Plastic" at bounding box center [1033, 231] width 157 height 23
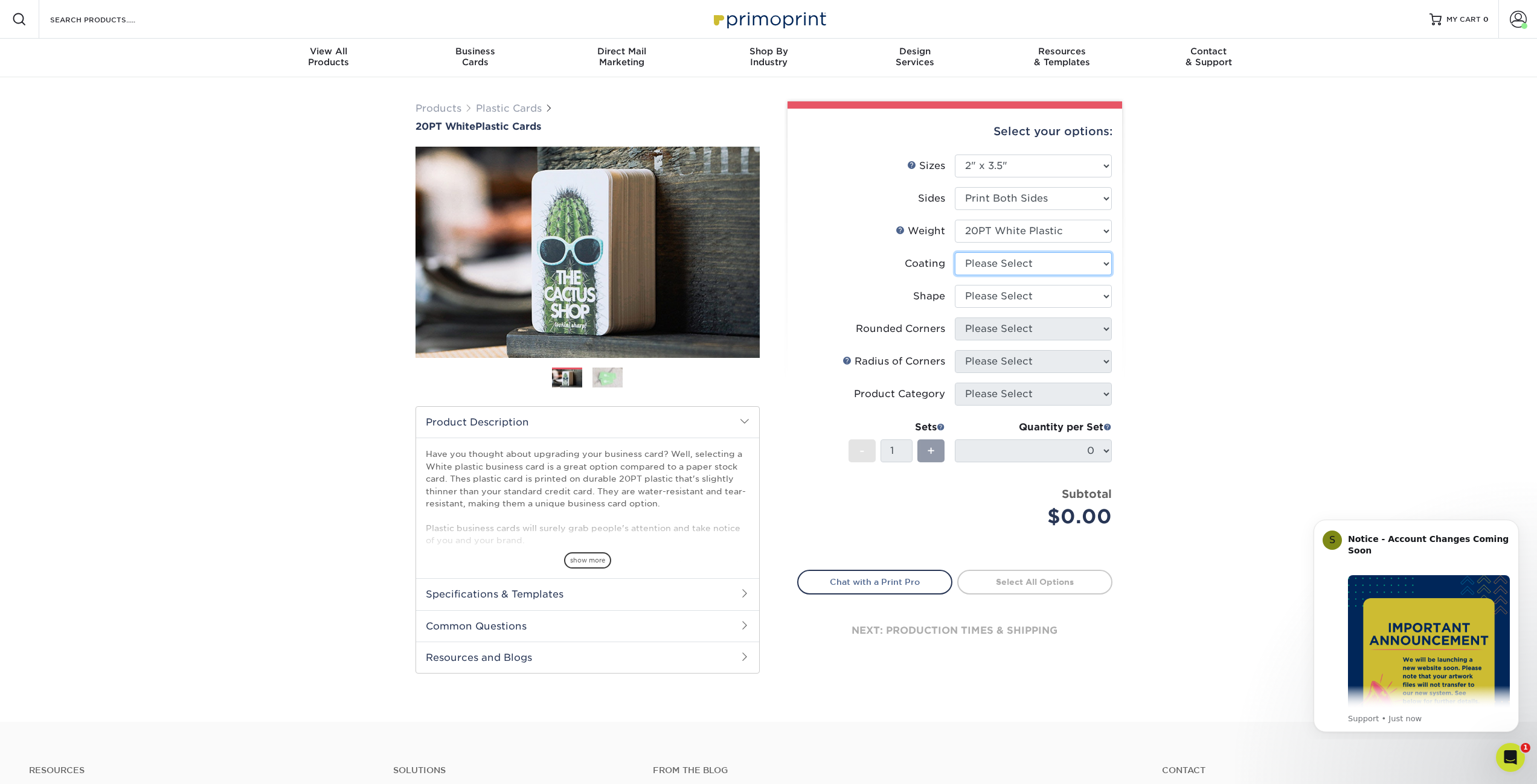
click at [1061, 263] on select at bounding box center [1033, 264] width 157 height 23
select select "3e7618de-abca-4bda-9f97-8b9129e913d8"
click at [955, 252] on select at bounding box center [1033, 264] width 157 height 23
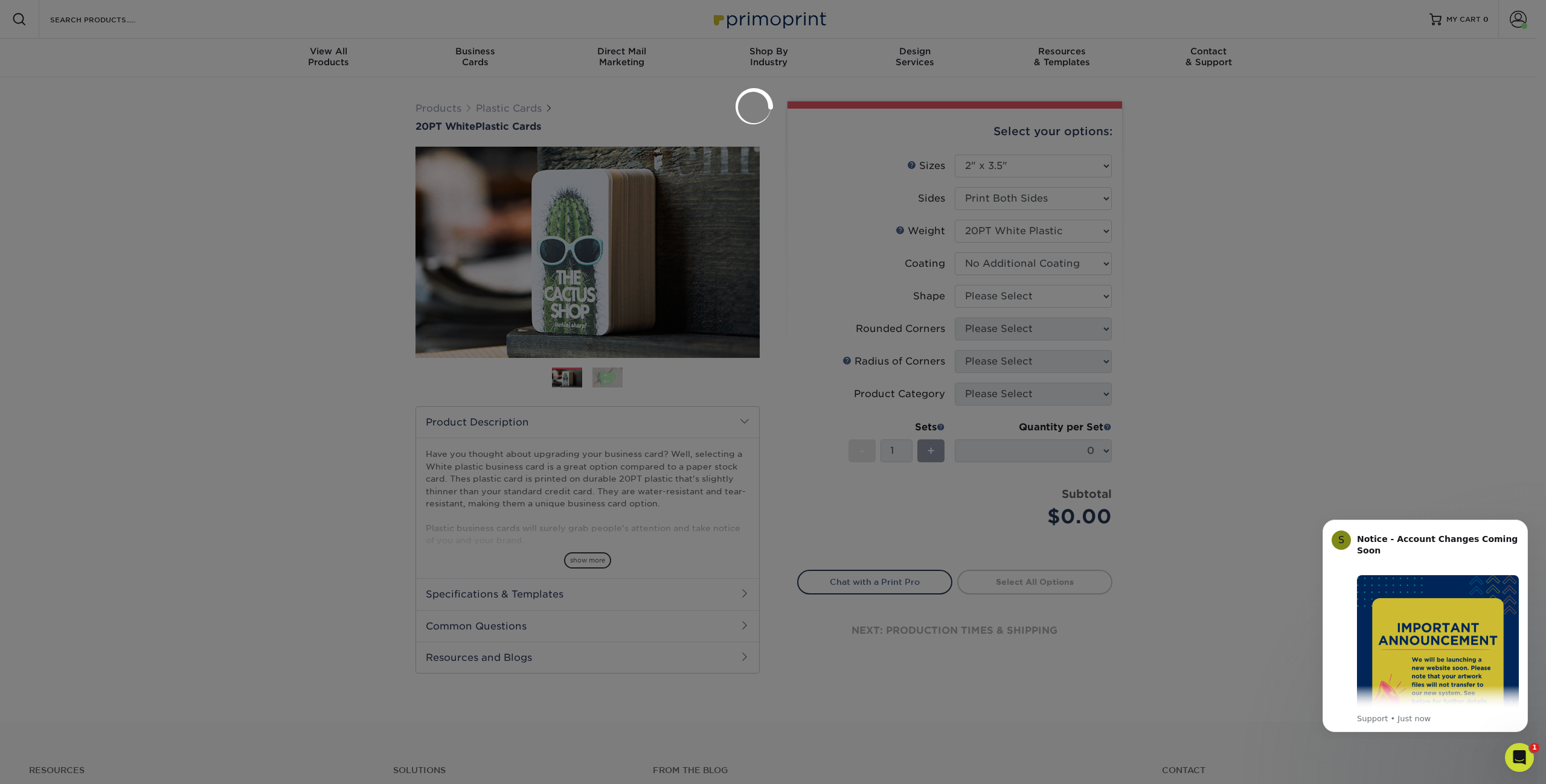
click at [1045, 291] on div at bounding box center [773, 392] width 1546 height 784
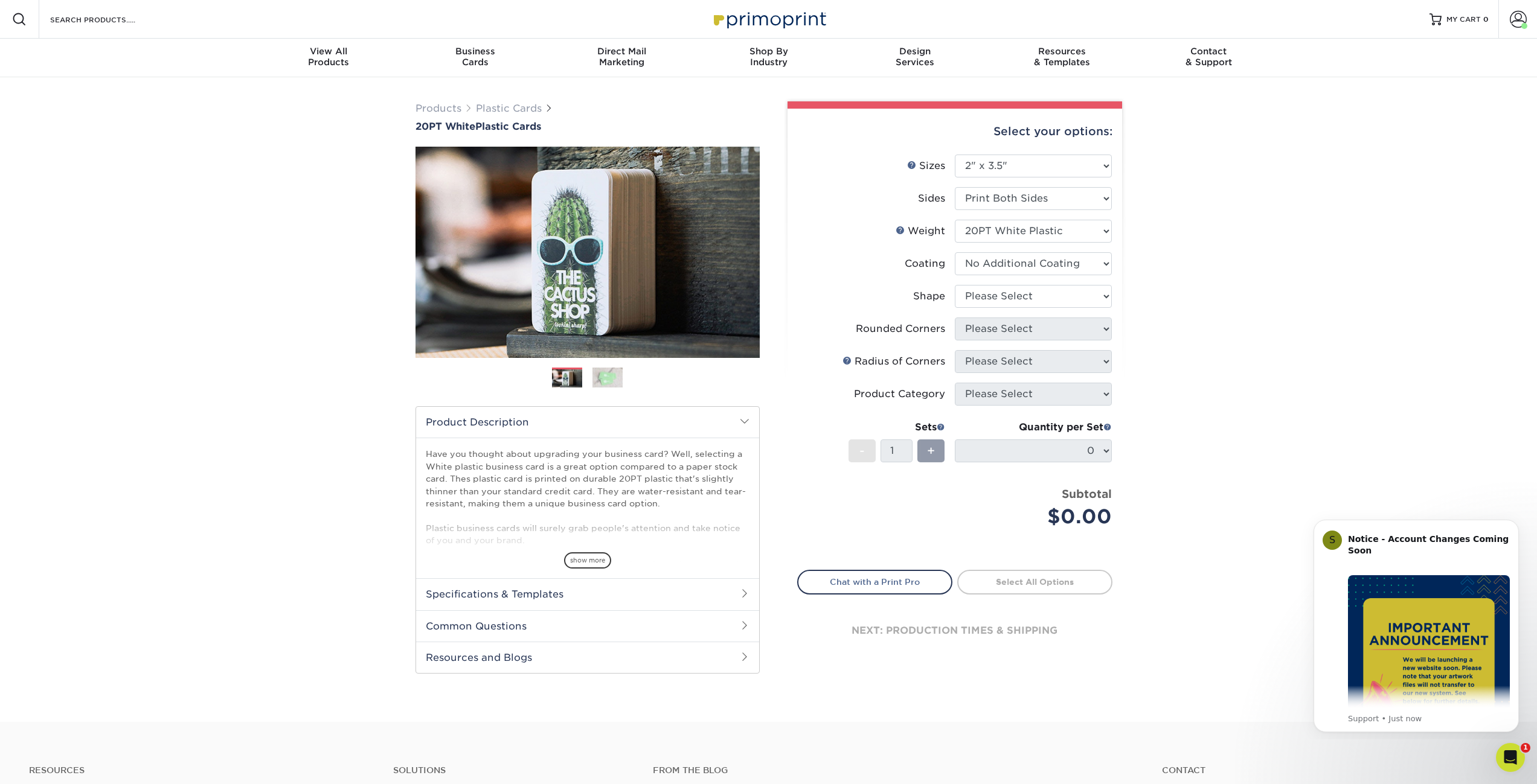
click at [1046, 309] on li "Shape Please Select Oval Standard" at bounding box center [955, 301] width 314 height 32
click at [1041, 296] on select "Please Select Oval Standard" at bounding box center [1033, 297] width 157 height 23
click at [955, 285] on select "Please Select Oval Standard" at bounding box center [1033, 297] width 157 height 23
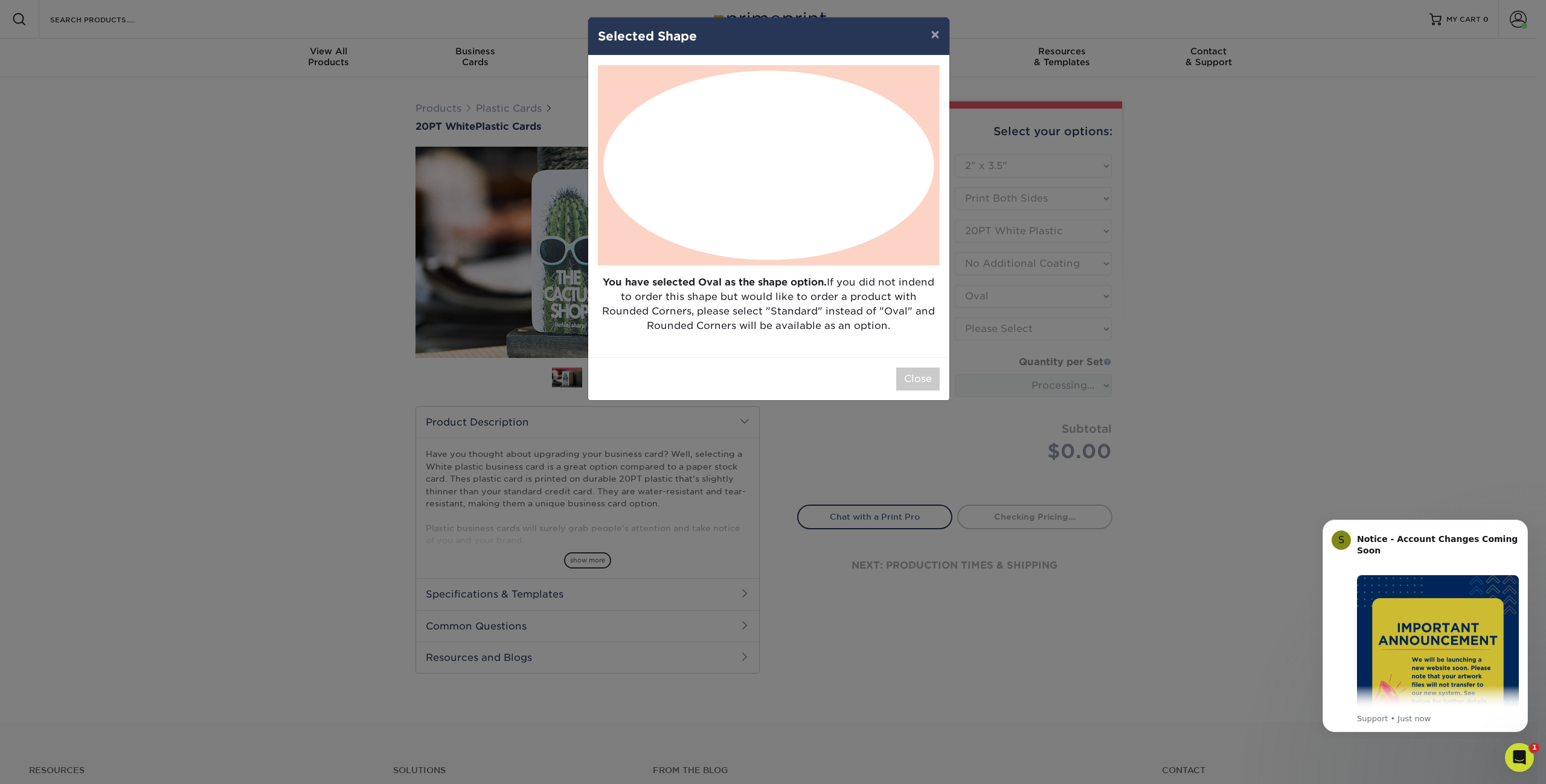
click at [1038, 304] on div "× Selected Shape You have selected Oval as the shape option. If you did not ind…" at bounding box center [773, 392] width 1546 height 784
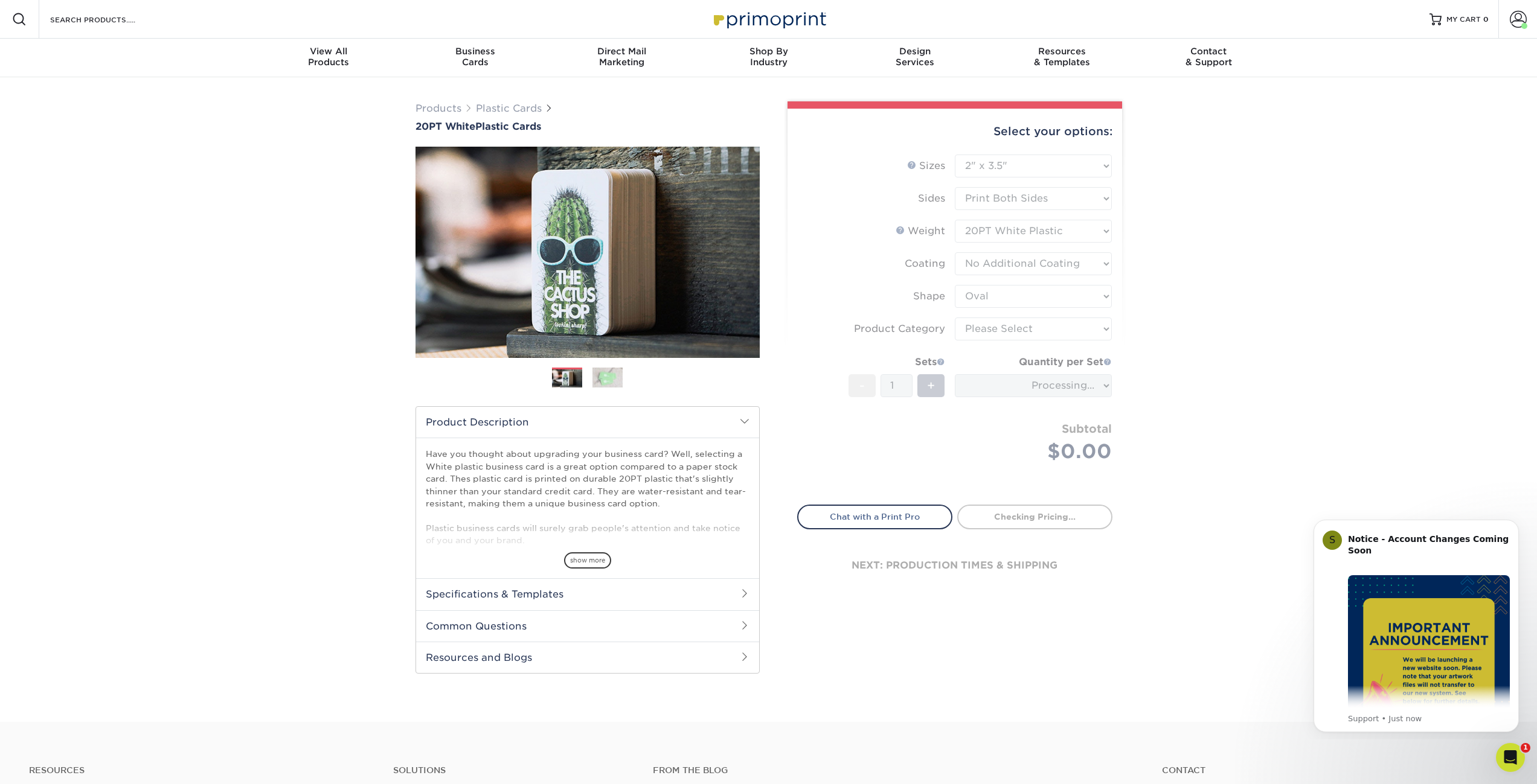
click at [1017, 293] on form "Sizes Help Sizes Please Select 2" x 3.5" 2" x 8" 2.12" x 3.375" 2.5" x 2.5" 4.2…" at bounding box center [955, 322] width 315 height 336
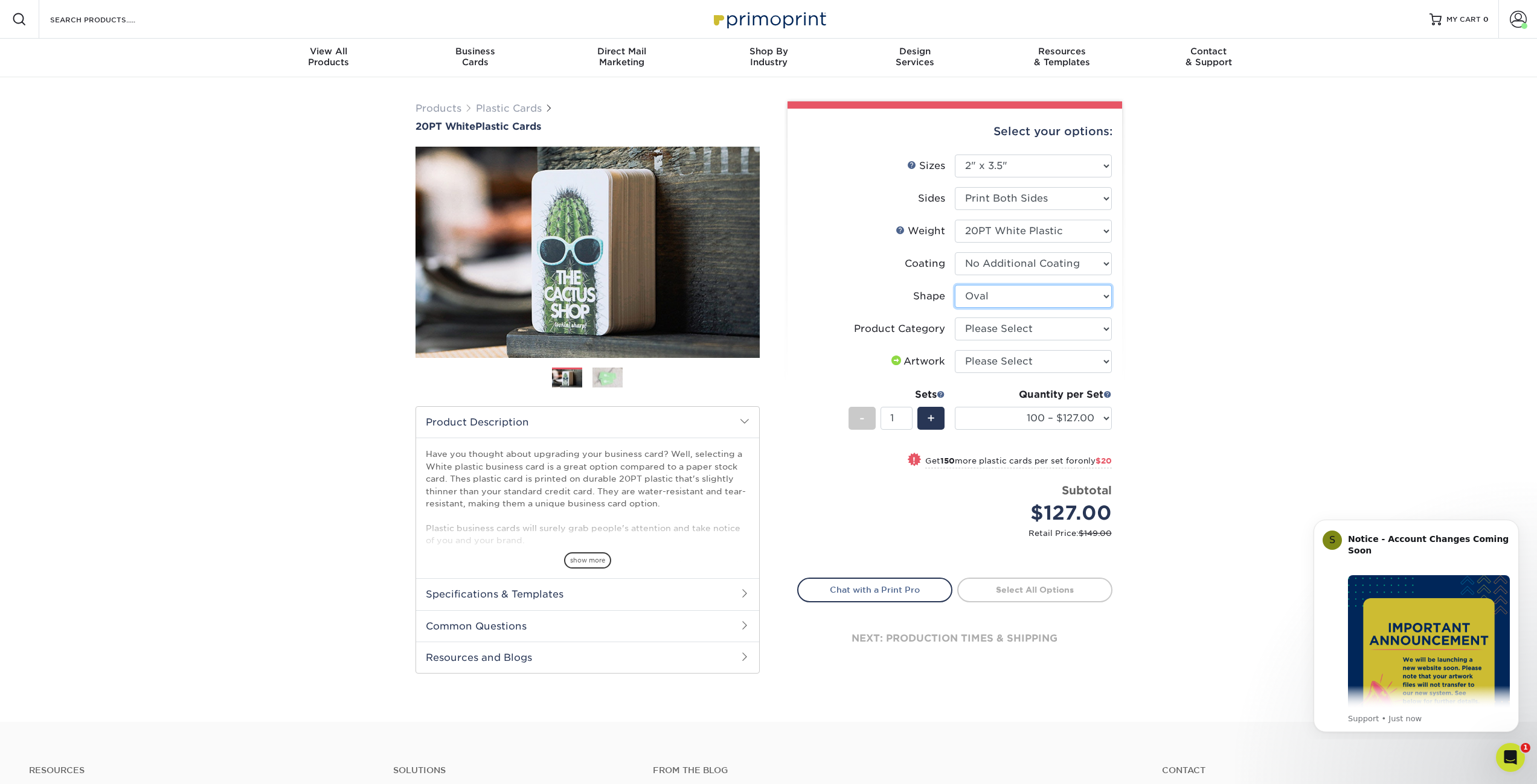
click at [1019, 294] on select "Please Select Oval Standard" at bounding box center [1033, 297] width 157 height 23
select select "standard"
click at [955, 285] on select "Please Select Oval Standard" at bounding box center [1033, 297] width 157 height 23
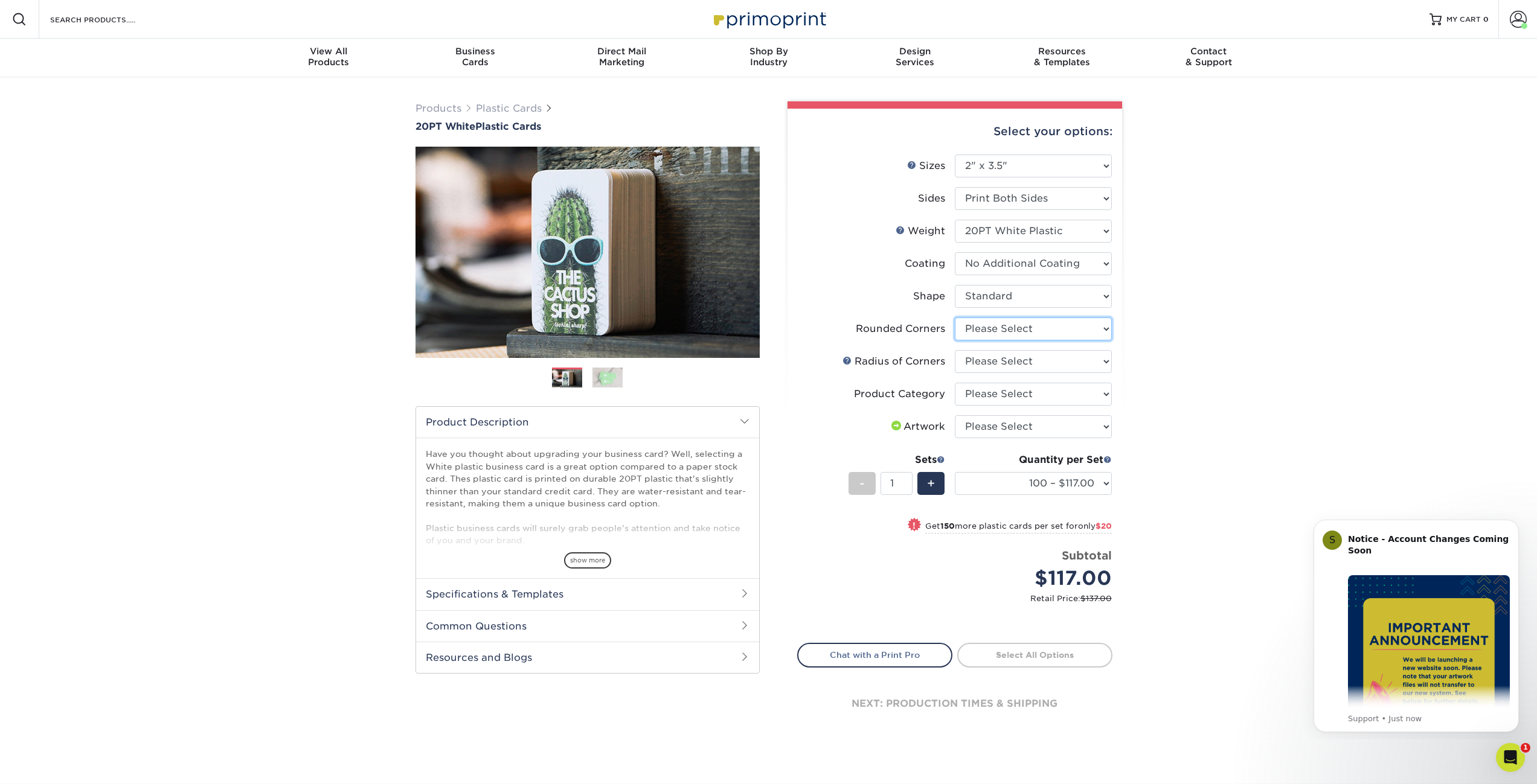
click at [1033, 331] on select "Please Select Yes - Round 4 Corners" at bounding box center [1033, 329] width 157 height 23
select select "7672df9e-0e0a-464d-8e1f-920c575e4da3"
click at [955, 317] on select "Please Select Yes - Round 4 Corners" at bounding box center [1033, 329] width 157 height 23
click at [1035, 363] on select "Please Select Rounded 1/8" Rounded 1/4"" at bounding box center [1033, 362] width 157 height 23
select select "479fbfe7-6a0c-4895-8c9a-81739b7486c9"
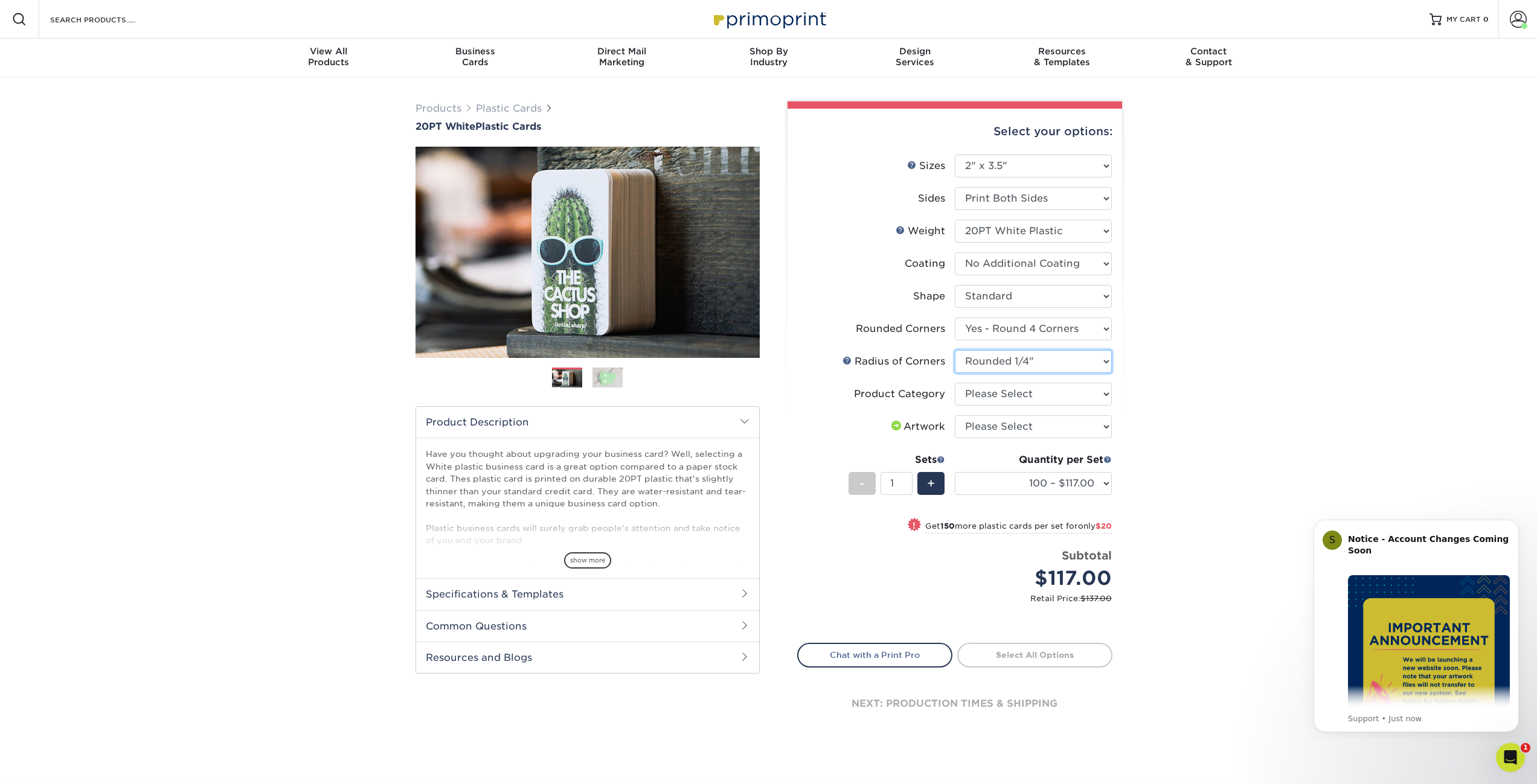
click at [955, 350] on select "Please Select Rounded 1/8" Rounded 1/4"" at bounding box center [1033, 362] width 157 height 23
click at [1034, 394] on select "Please Select Business Cards" at bounding box center [1033, 394] width 157 height 23
select select "3b5148f1-0588-4f88-a218-97bcfdce65c1"
click at [955, 383] on select "Please Select Business Cards" at bounding box center [1033, 394] width 157 height 23
click at [1019, 425] on select "Please Select I will upload files I need a design - $100" at bounding box center [1033, 427] width 157 height 23
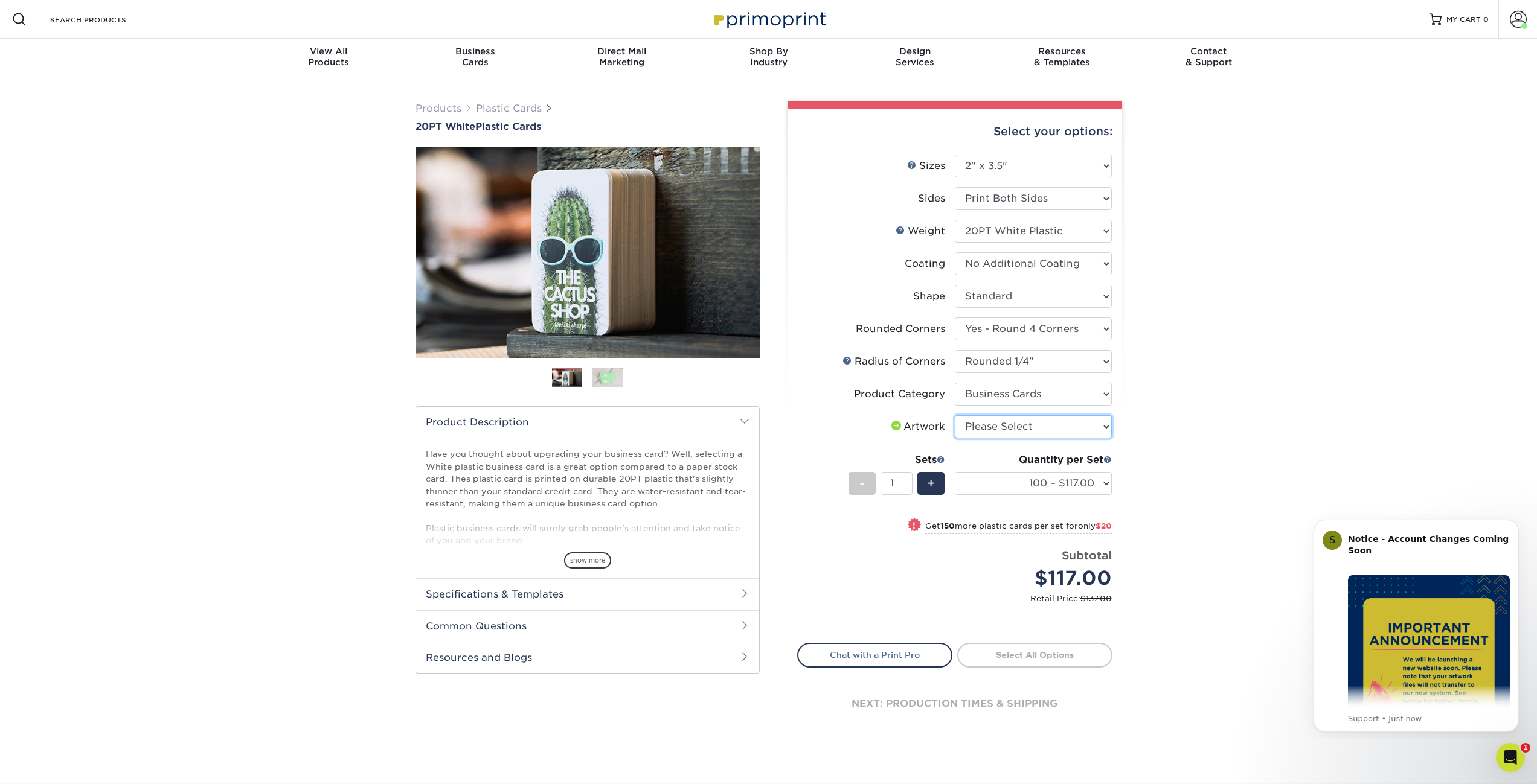
select select "upload"
click at [955, 415] on select "Please Select I will upload files I need a design - $100" at bounding box center [1033, 427] width 157 height 23
click at [1023, 654] on link "Proceed to Shipping" at bounding box center [1035, 653] width 155 height 22
type input "Set 1"
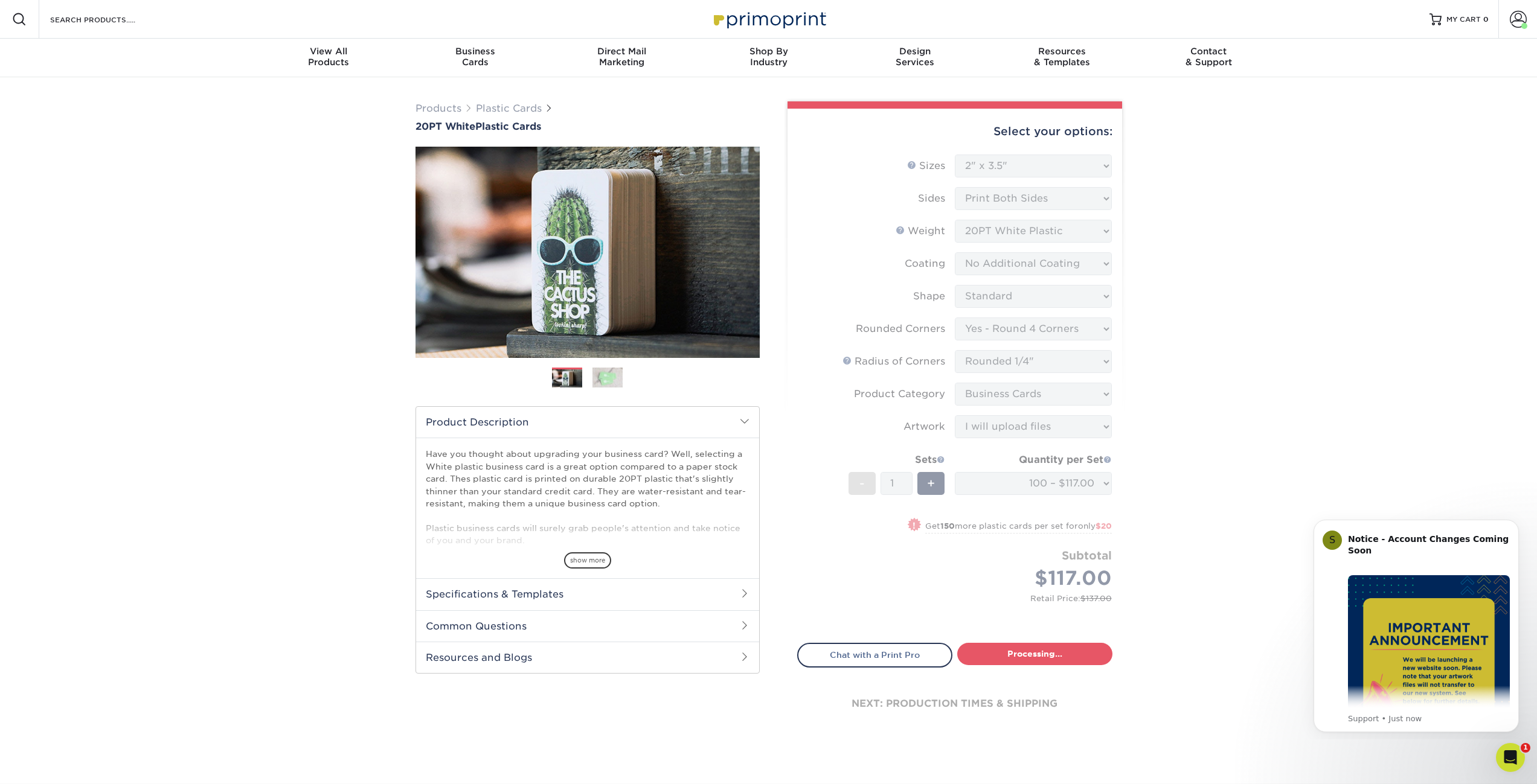
select select "f2b620cf-20ce-43f8-8f8b-9fe4bf232692"
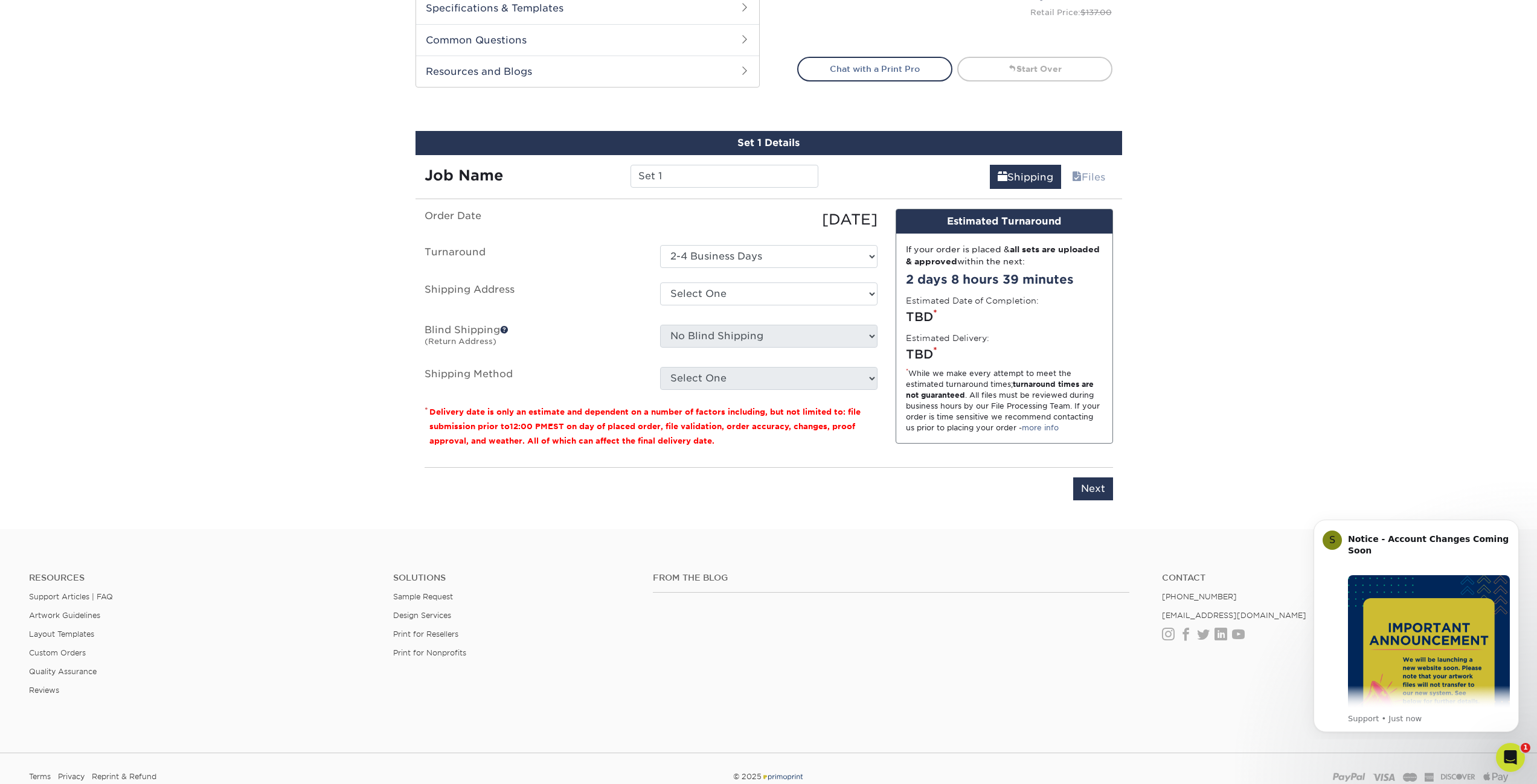
scroll to position [676, 0]
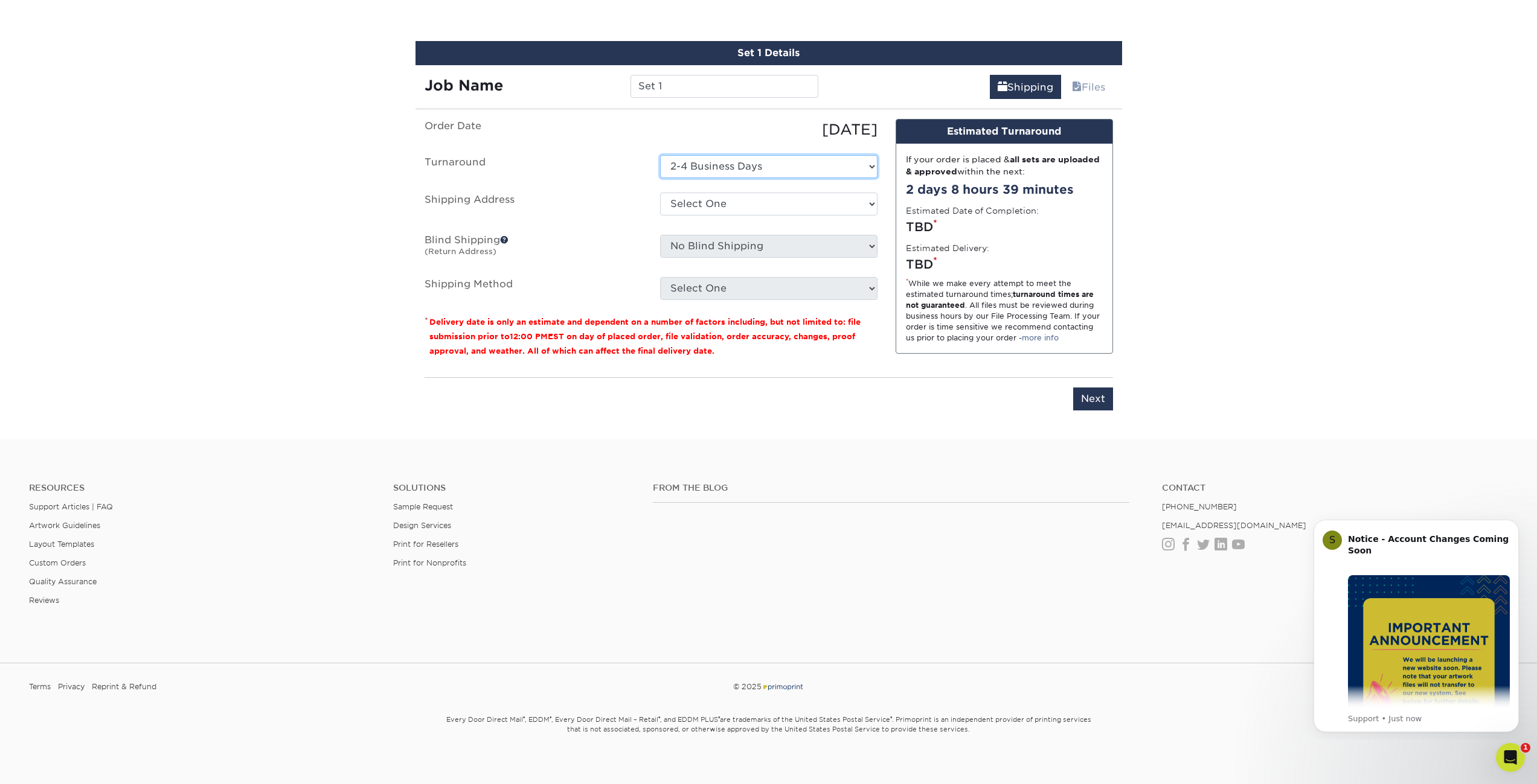
click at [736, 169] on select "Select One 2-4 Business Days" at bounding box center [768, 167] width 218 height 23
click at [660, 155] on select "Select One 2-4 Business Days" at bounding box center [768, 167] width 218 height 23
click at [734, 205] on select "Select One Bliss Closet [US_STATE] Bliss Closet [US_STATE] K’s Sweets LLC Loyal…" at bounding box center [768, 204] width 218 height 23
select select "232110"
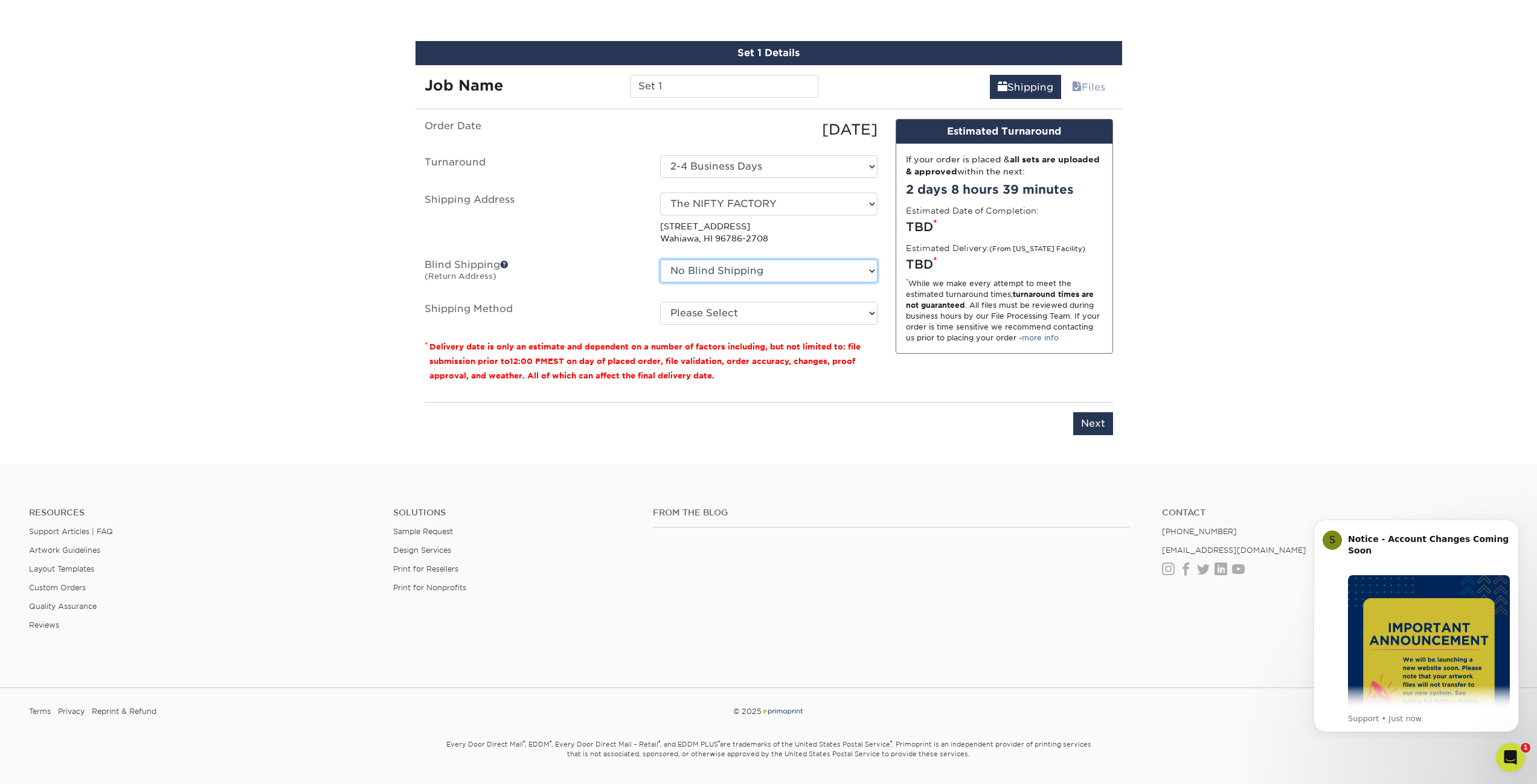
click at [757, 270] on select "No Blind Shipping Bliss Closet [US_STATE] Bliss Closet [US_STATE] K’s Sweets LL…" at bounding box center [768, 271] width 218 height 23
select select "232110"
click at [660, 260] on select "No Blind Shipping Bliss Closet [US_STATE] Bliss Closet [US_STATE] K’s Sweets LL…" at bounding box center [768, 271] width 218 height 23
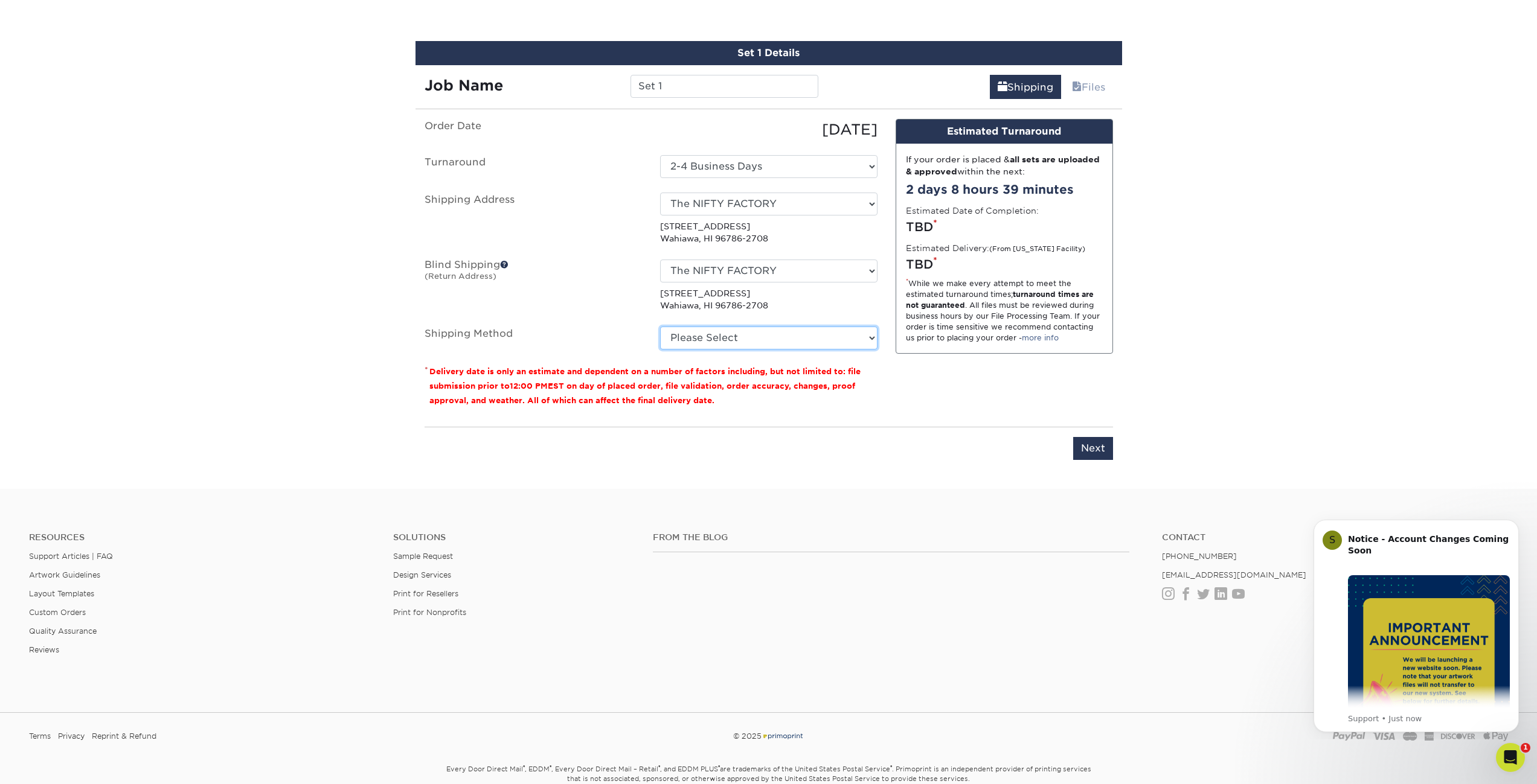
click at [747, 341] on select "Please Select Ground Shipping (+$7.84) 2 Day Air Shipping (+$23.60) Next Day Sh…" at bounding box center [768, 338] width 218 height 23
select select "03"
click at [660, 327] on select "Please Select Ground Shipping (+$7.84) 2 Day Air Shipping (+$23.60) Next Day Sh…" at bounding box center [768, 338] width 218 height 23
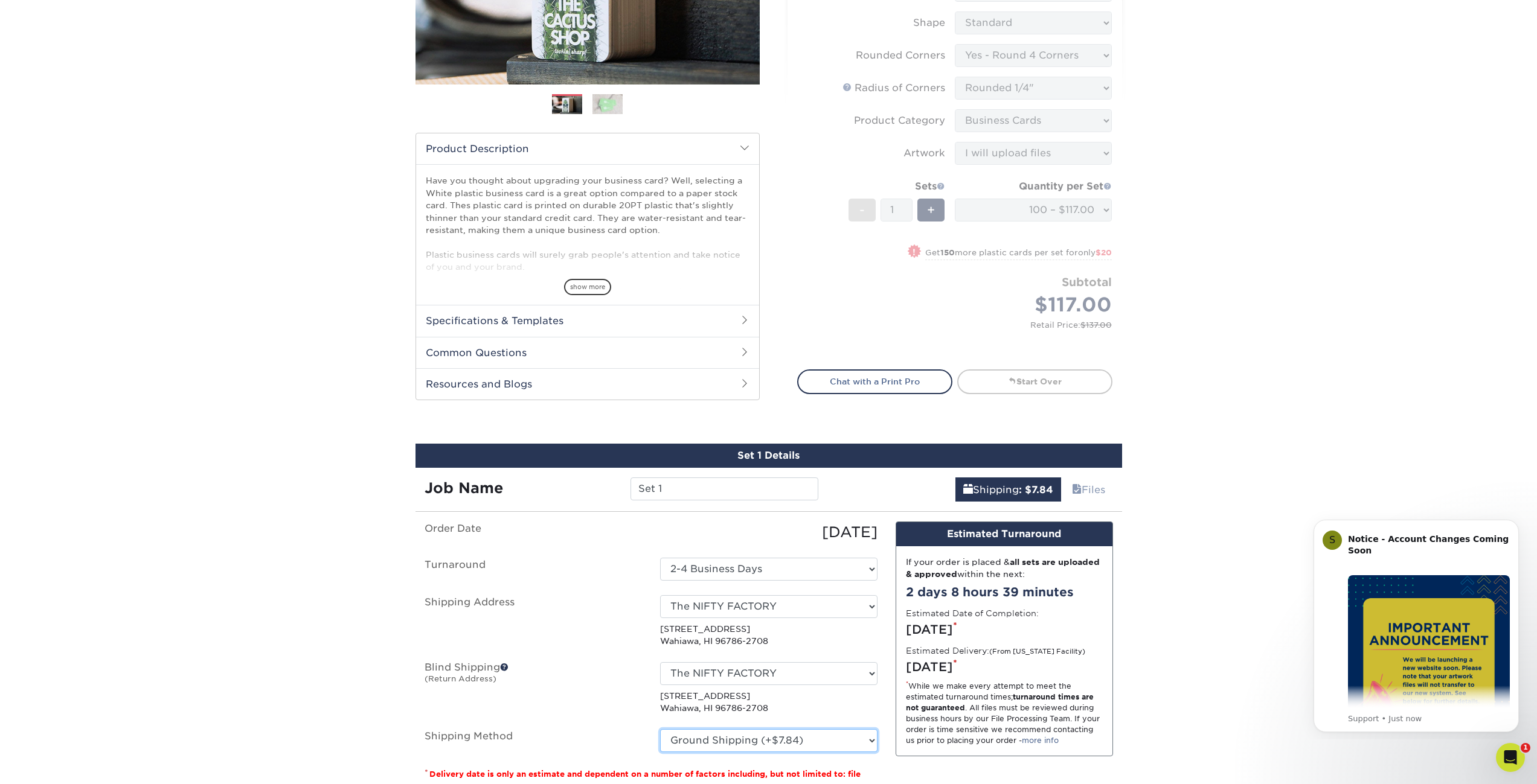
scroll to position [342, 0]
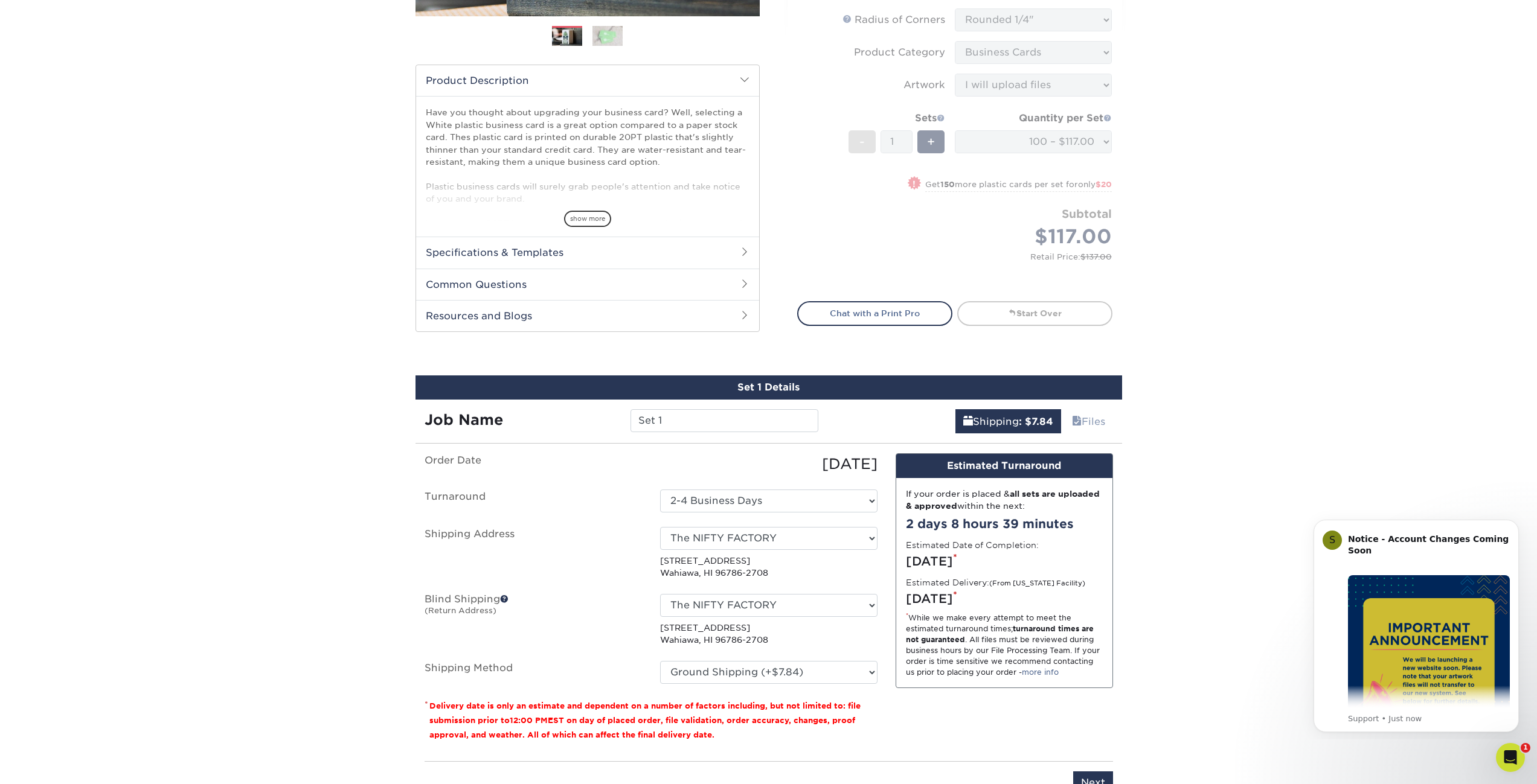
click at [795, 687] on fieldset "Order Date [DATE] [GEOGRAPHIC_DATA] Select One 2-4 Business Days Shipping Addre…" at bounding box center [650, 576] width 453 height 245
click at [800, 668] on select "Please Select Ground Shipping (+$7.84) 2 Day Air Shipping (+$23.60) Next Day Sh…" at bounding box center [768, 673] width 218 height 23
click at [660, 661] on select "Please Select Ground Shipping (+$7.84) 2 Day Air Shipping (+$23.60) Next Day Sh…" at bounding box center [768, 673] width 218 height 23
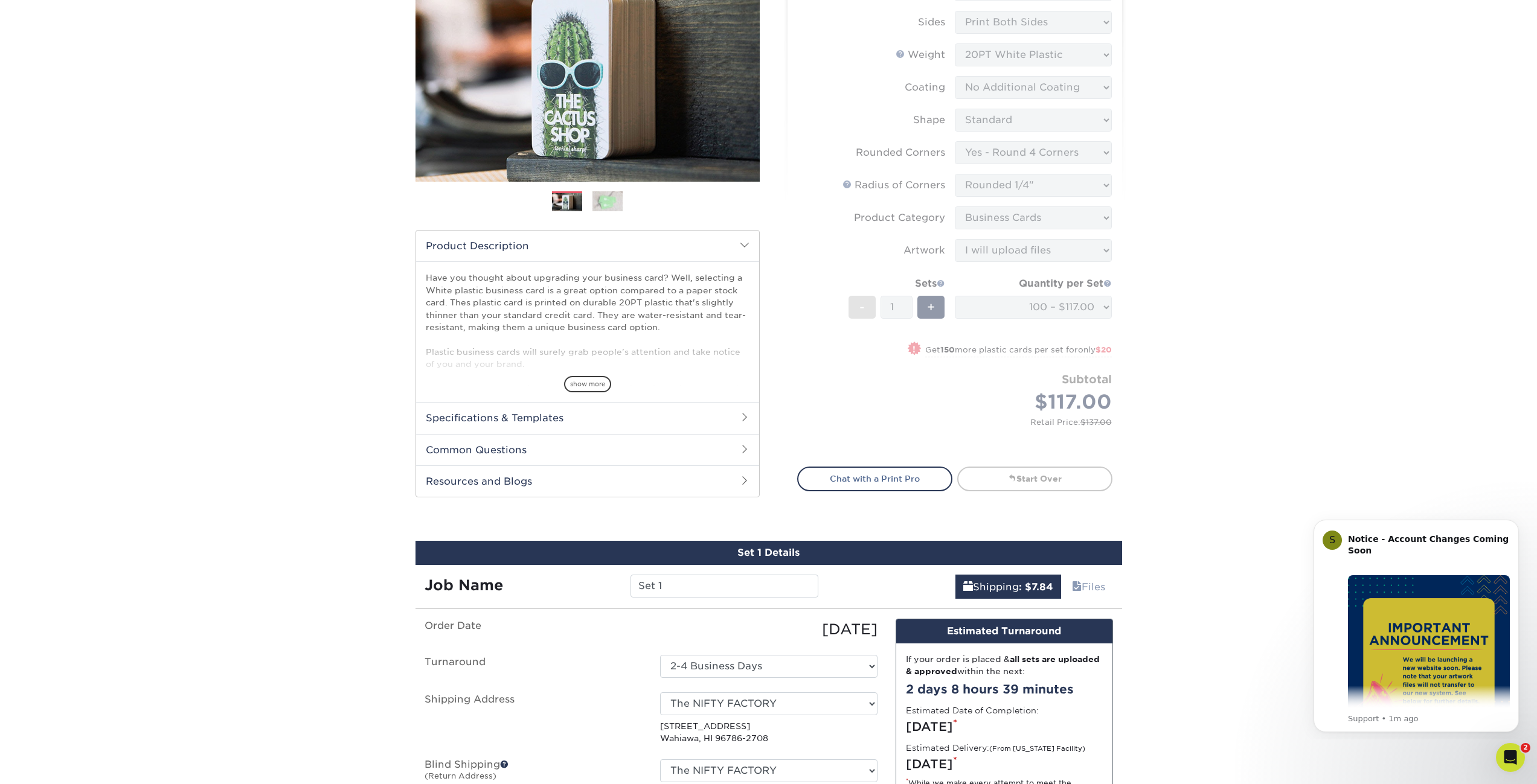
scroll to position [88, 0]
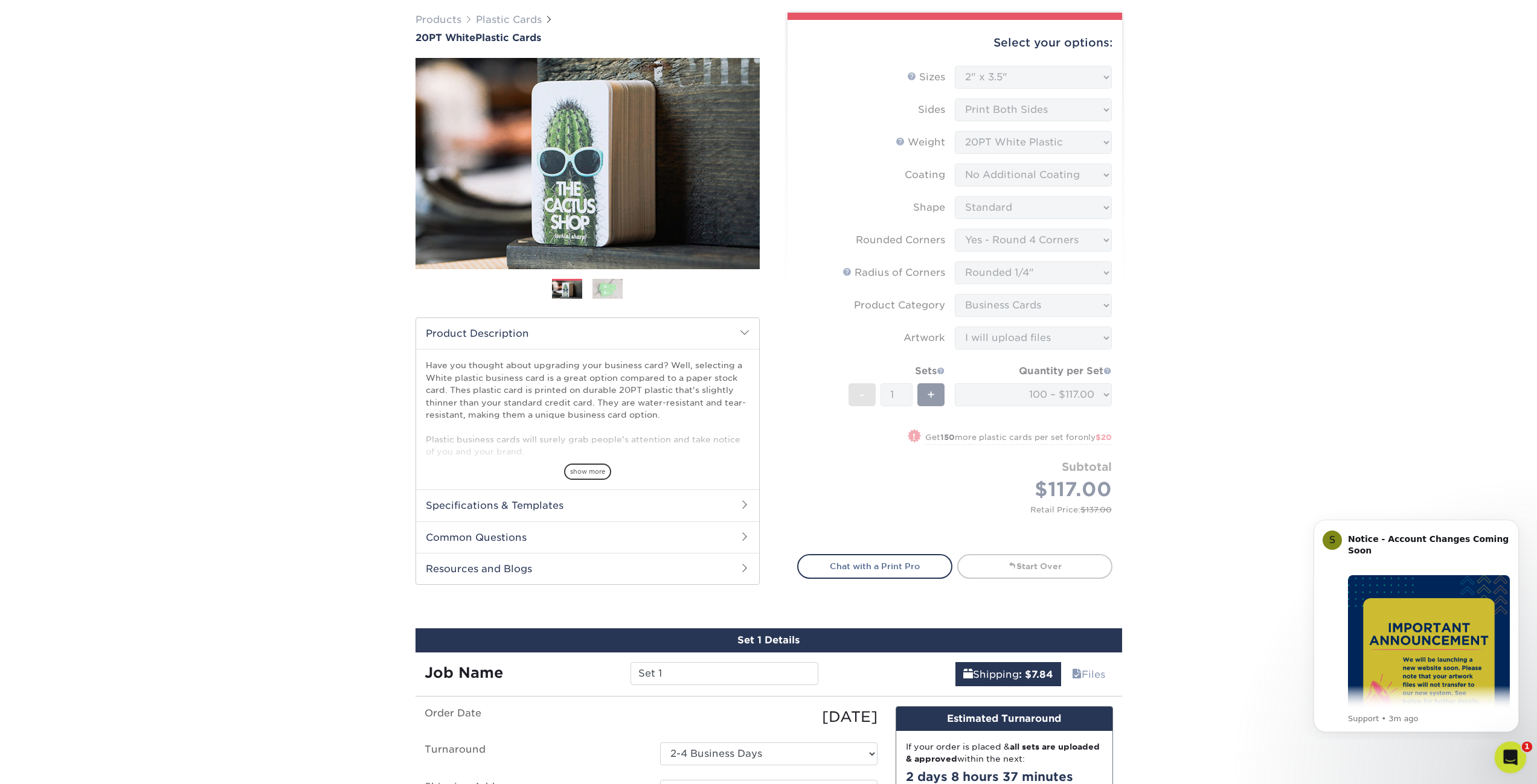
click at [1512, 756] on icon "Open Intercom Messenger" at bounding box center [1509, 756] width 20 height 20
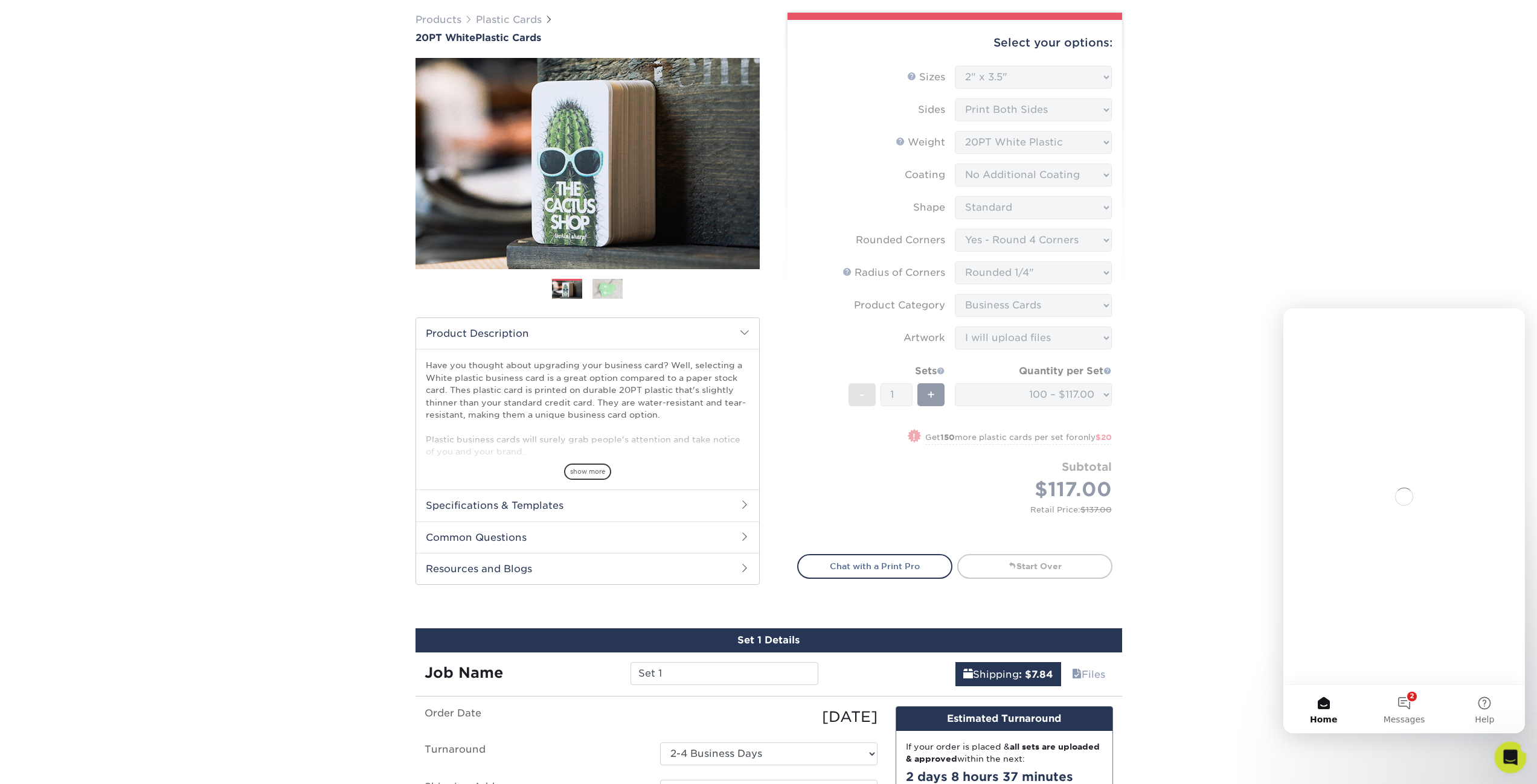
scroll to position [0, 0]
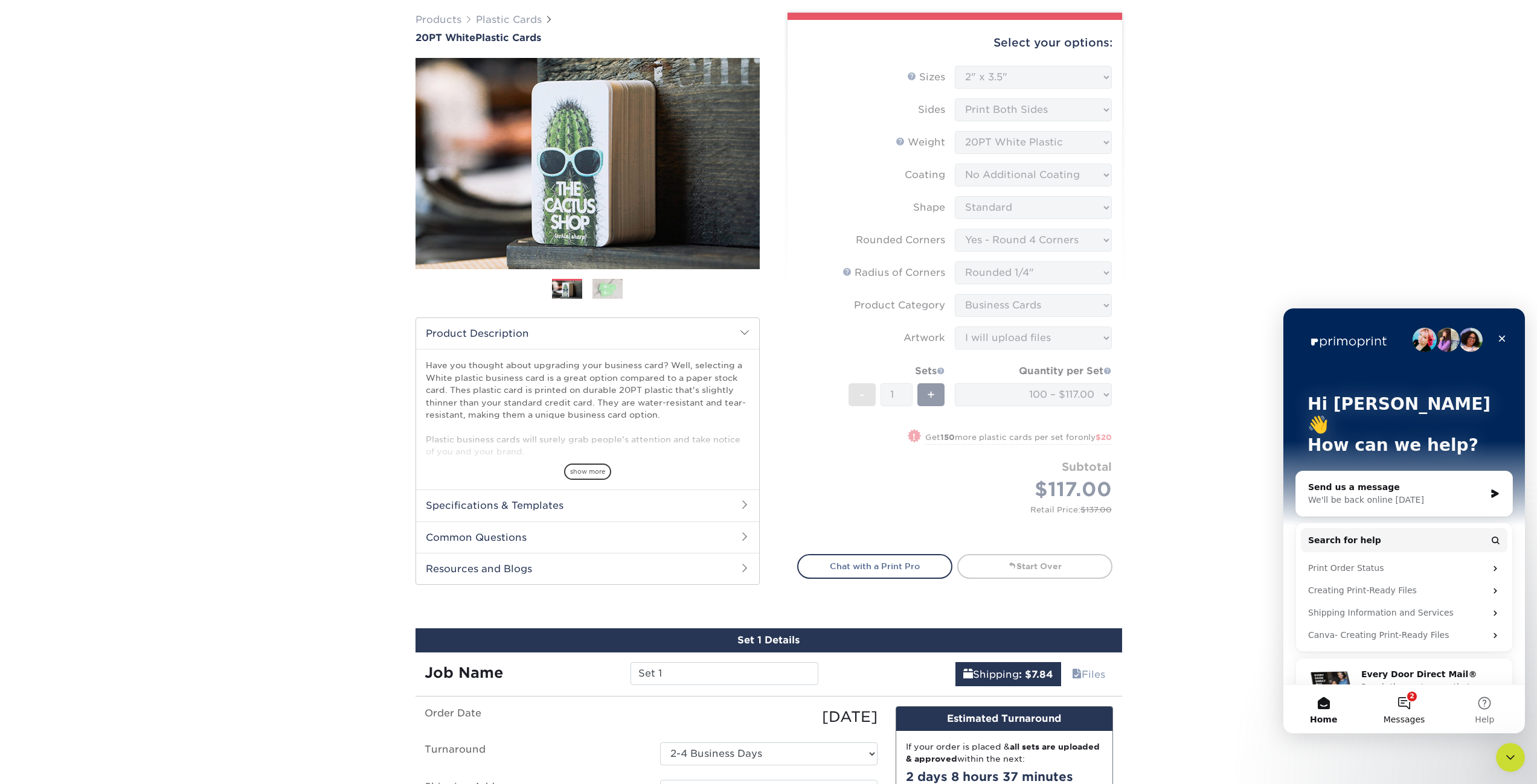
click at [1412, 709] on button "2 Messages" at bounding box center [1403, 709] width 80 height 48
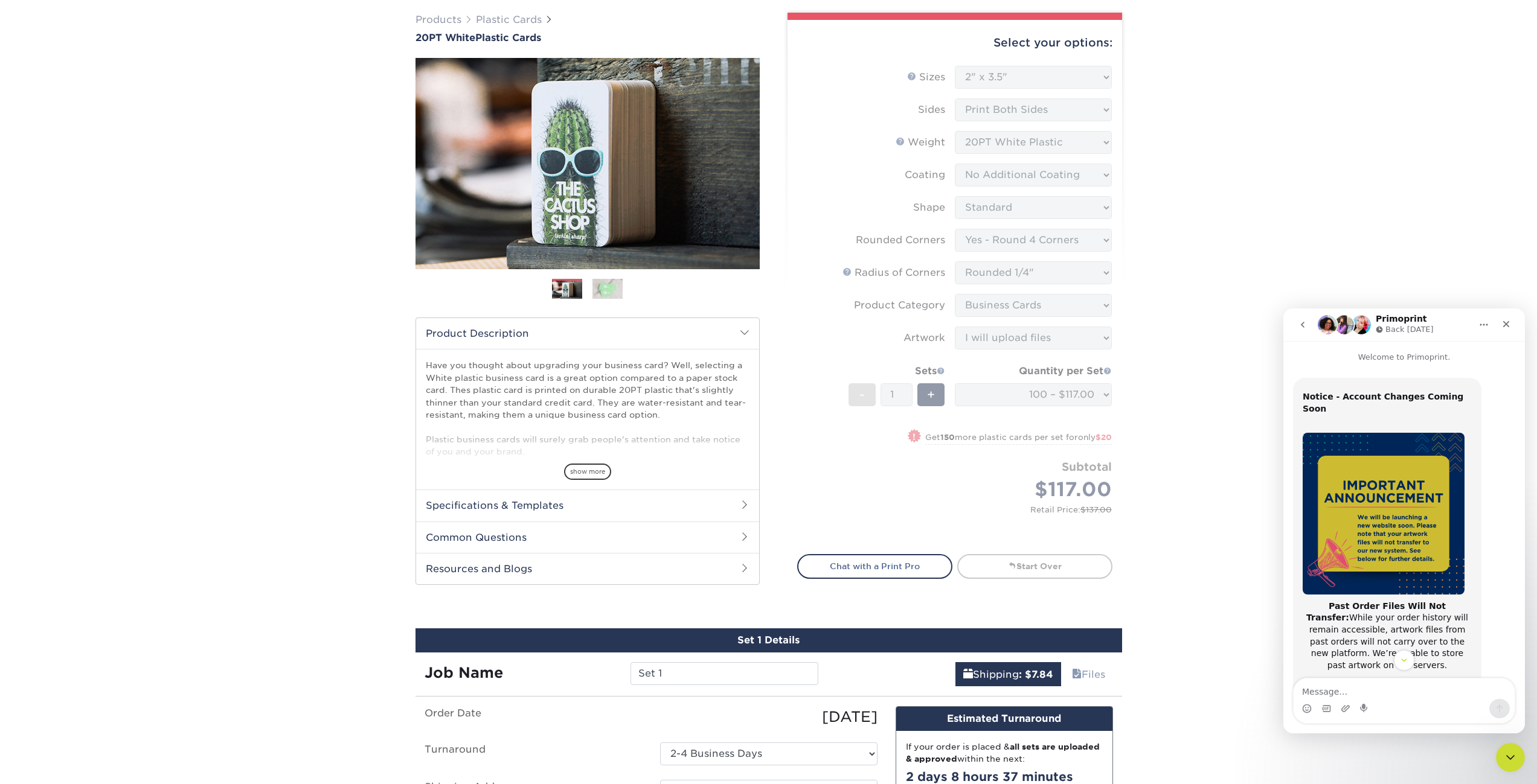
click at [533, 542] on h2 "Common Questions" at bounding box center [587, 537] width 343 height 32
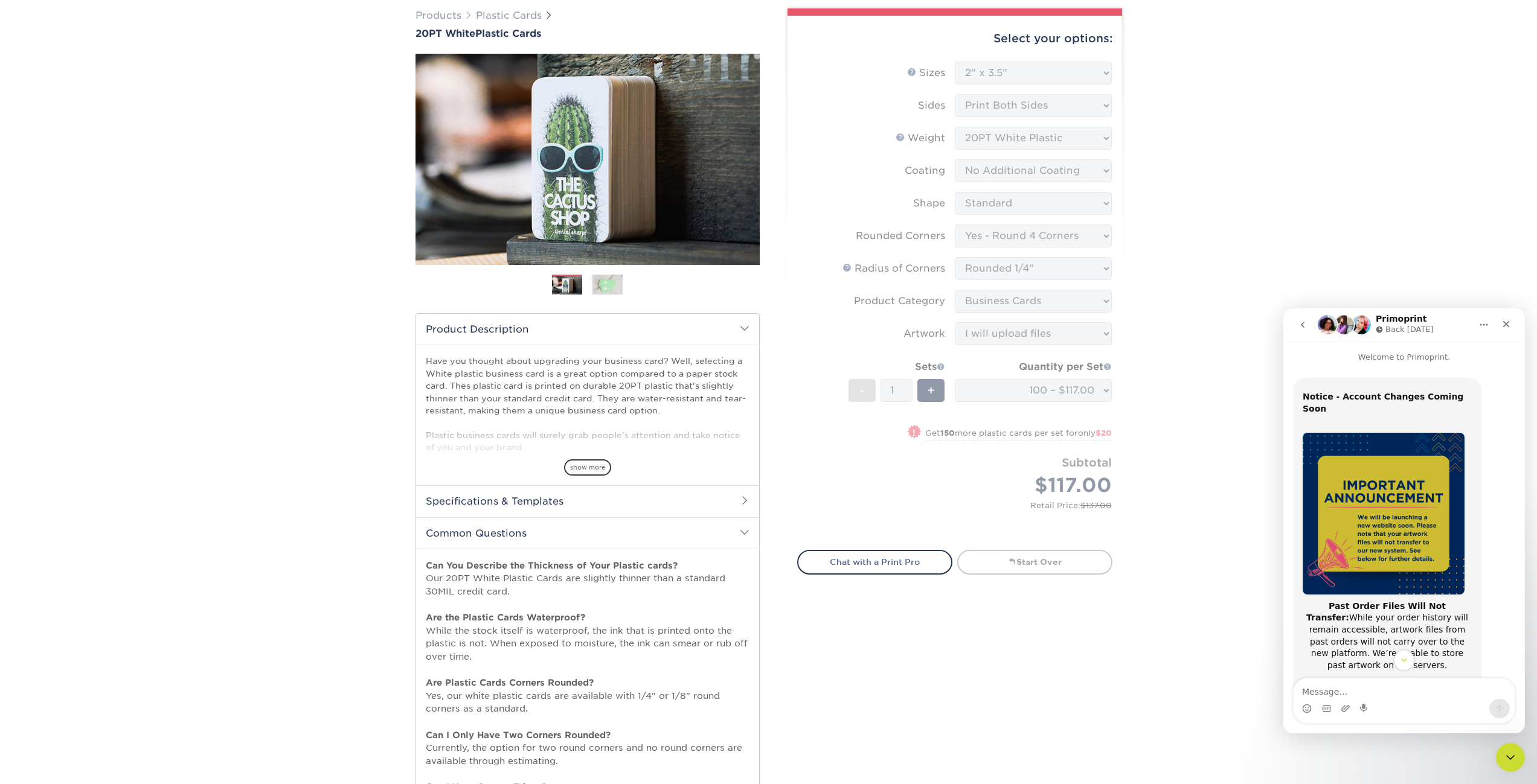
scroll to position [94, 0]
click at [1507, 324] on icon "Close" at bounding box center [1506, 324] width 10 height 10
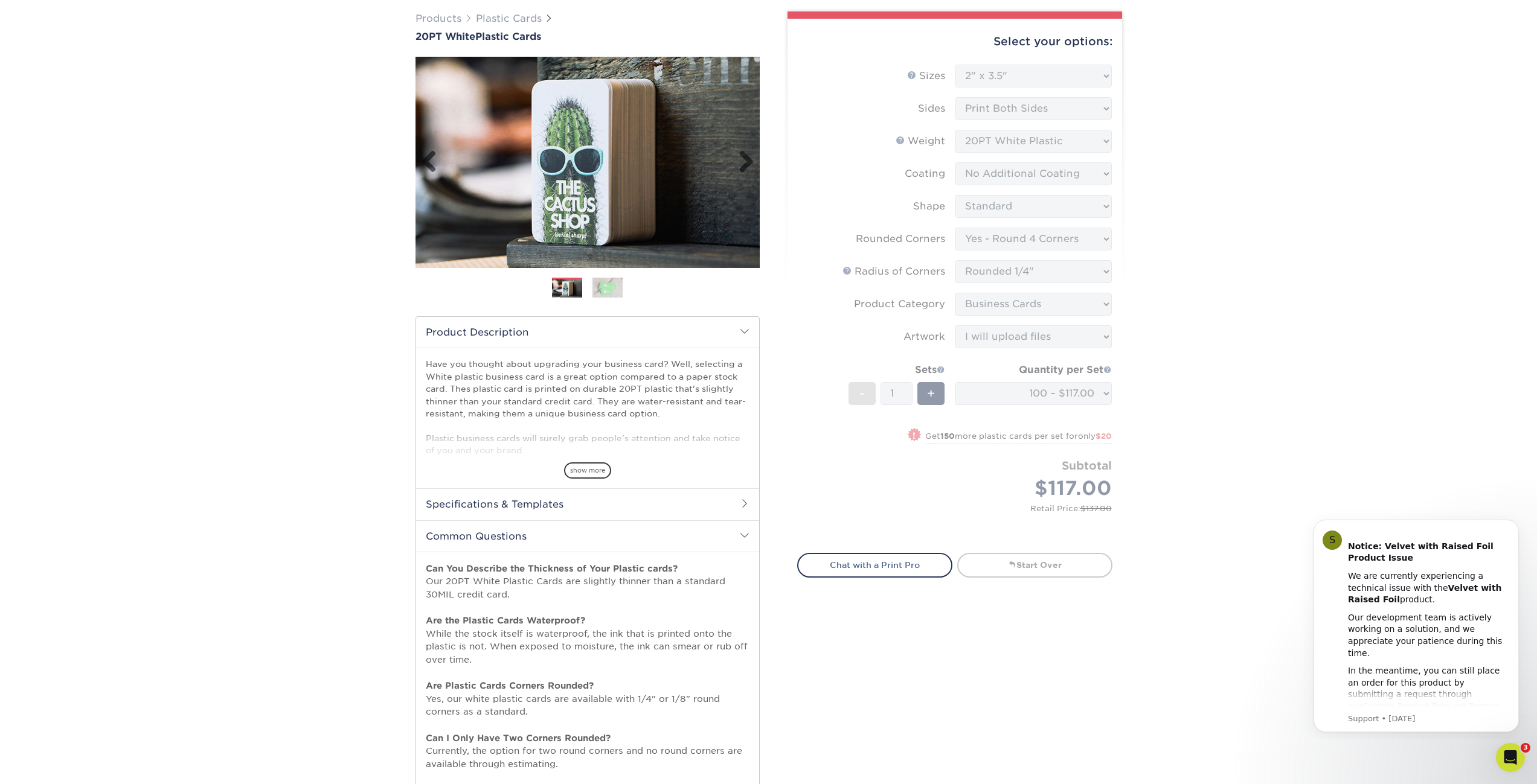
scroll to position [0, 0]
